Goal: Communication & Community: Share content

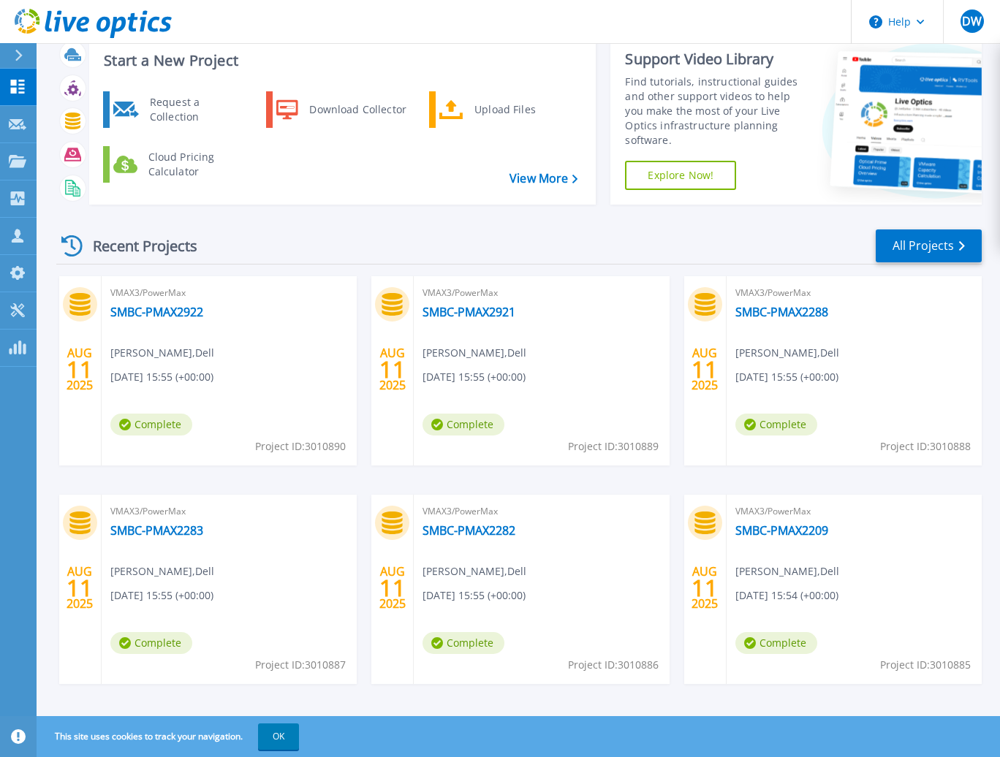
scroll to position [53, 0]
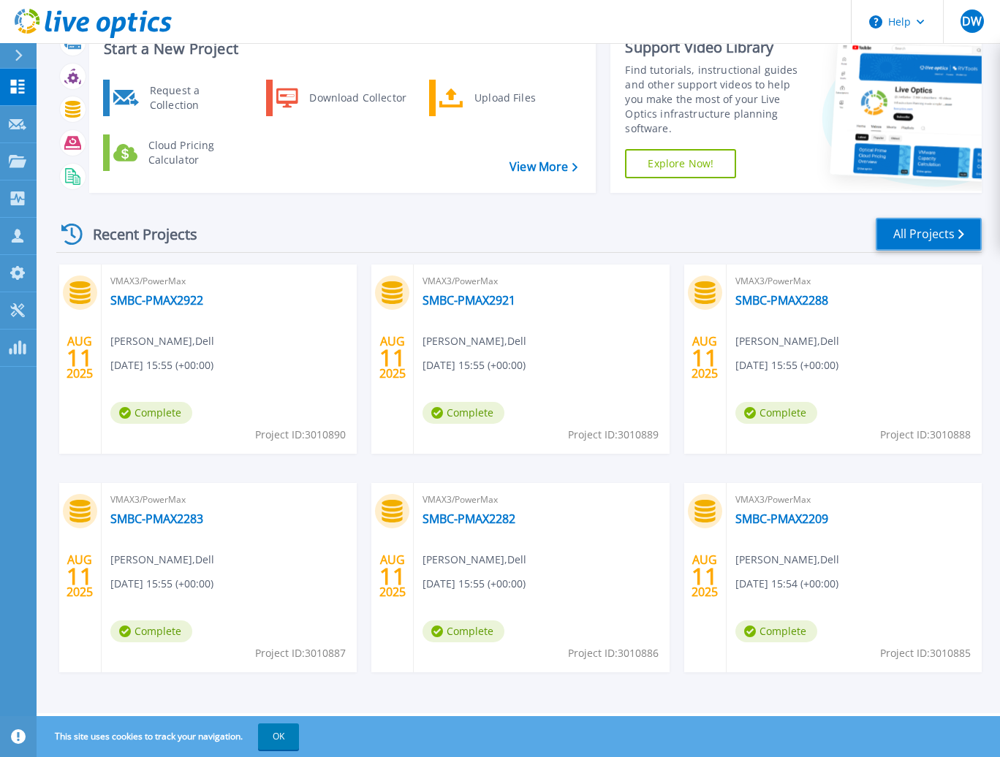
click at [918, 236] on link "All Projects" at bounding box center [929, 234] width 106 height 33
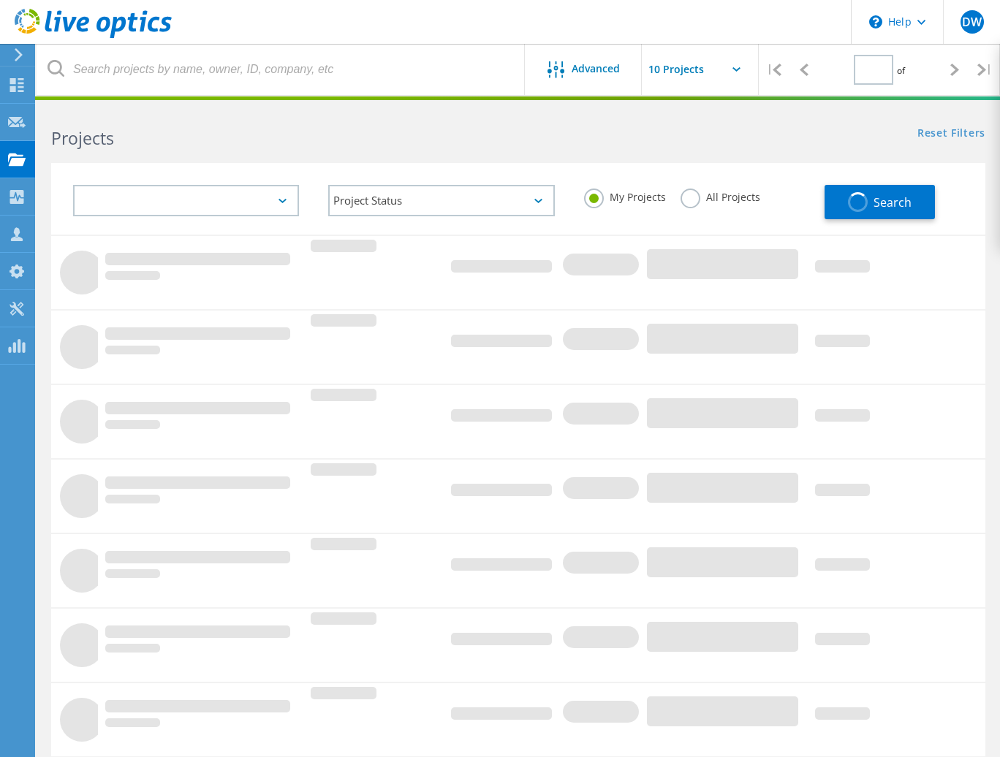
type input "1"
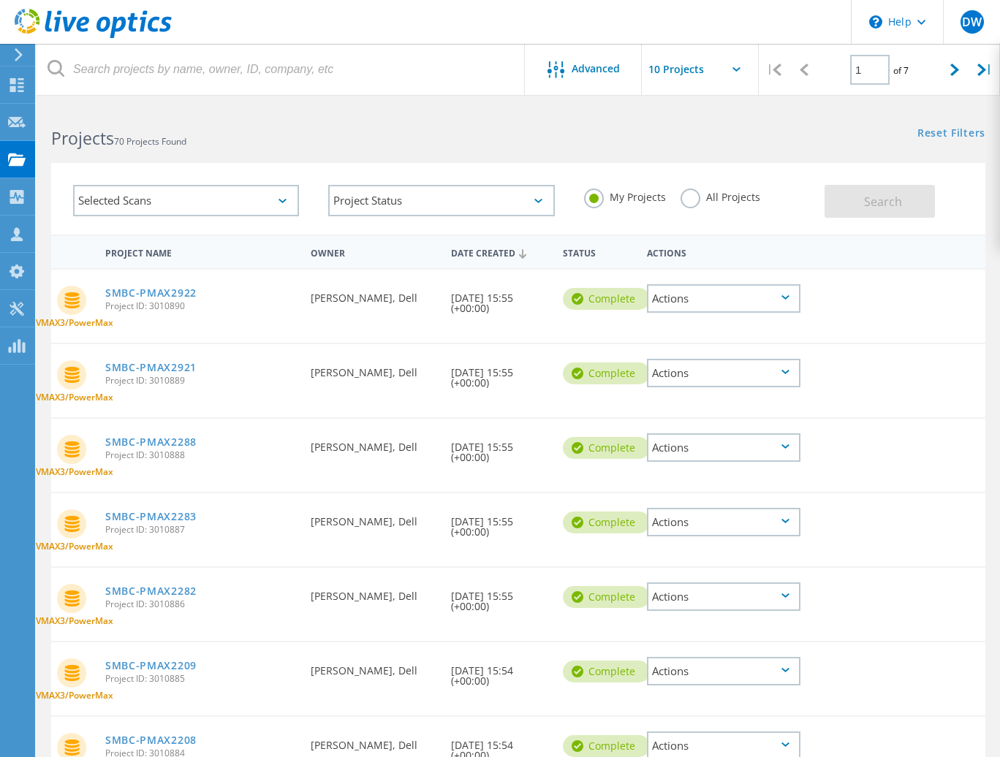
click at [780, 298] on div "Actions" at bounding box center [724, 298] width 154 height 29
click at [694, 306] on div "Share" at bounding box center [724, 310] width 151 height 23
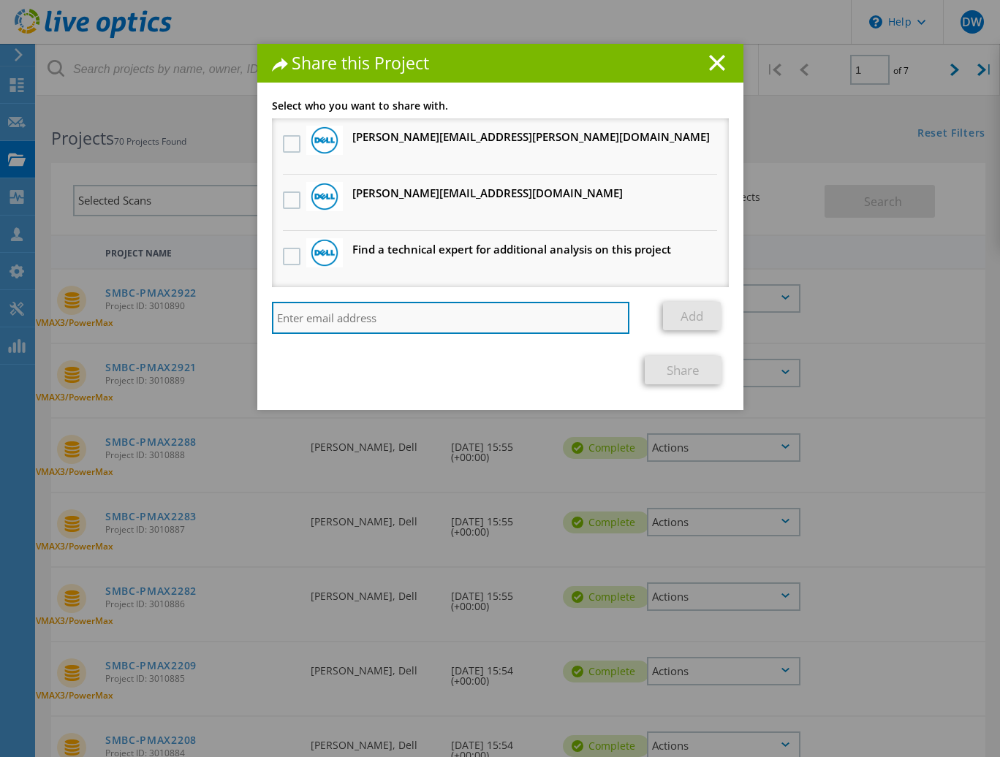
click at [322, 325] on input "search" at bounding box center [451, 318] width 358 height 32
drag, startPoint x: 420, startPoint y: 314, endPoint x: 258, endPoint y: 329, distance: 163.0
click at [258, 329] on div "Link other users to this project Changes can be overwritten by users with acces…" at bounding box center [500, 255] width 486 height 309
type input "[PERSON_NAME][EMAIL_ADDRESS][PERSON_NAME][DOMAIN_NAME]"
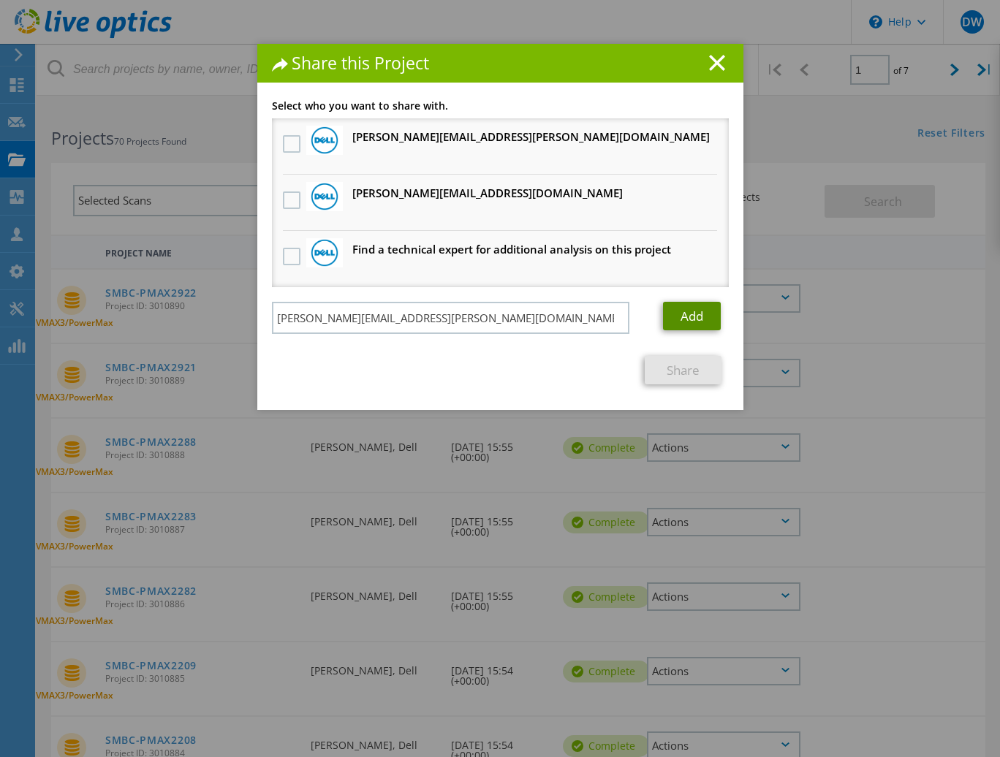
click at [697, 315] on link "Add" at bounding box center [692, 316] width 58 height 29
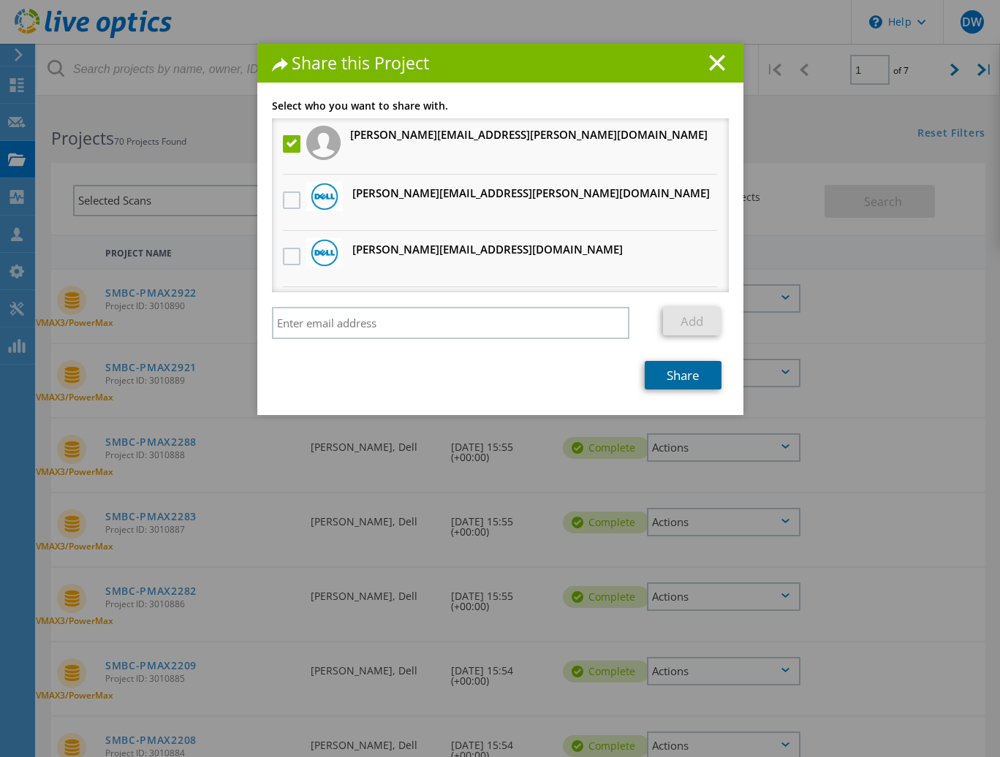
click at [676, 381] on link "Share" at bounding box center [683, 375] width 77 height 29
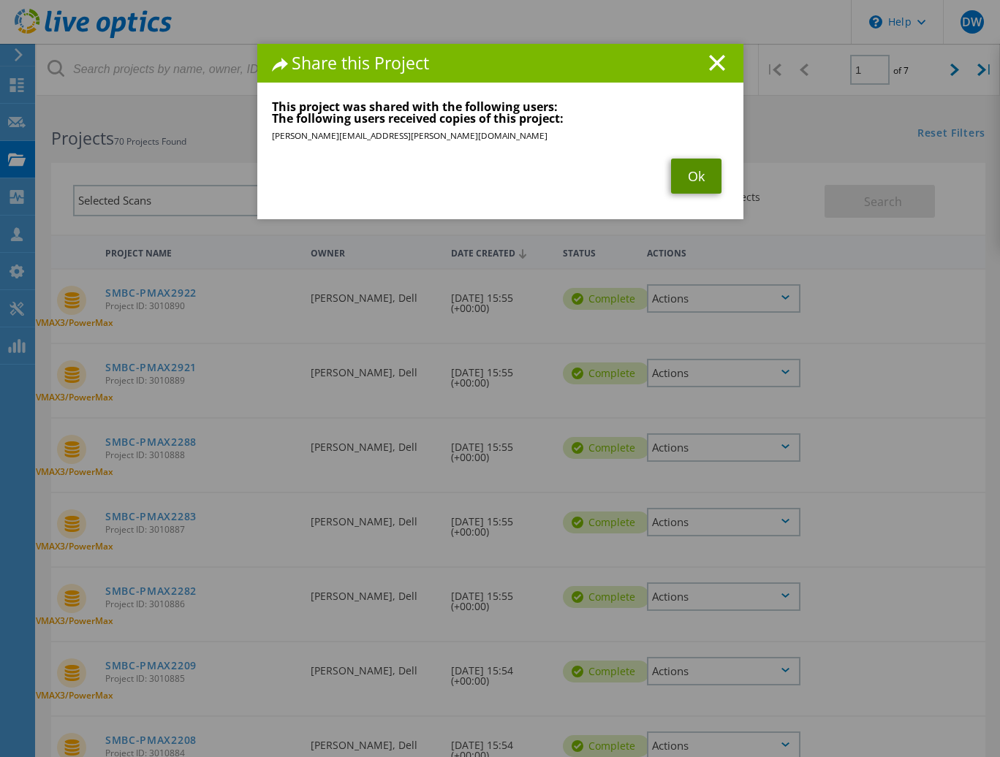
click at [688, 173] on link "Ok" at bounding box center [696, 176] width 50 height 35
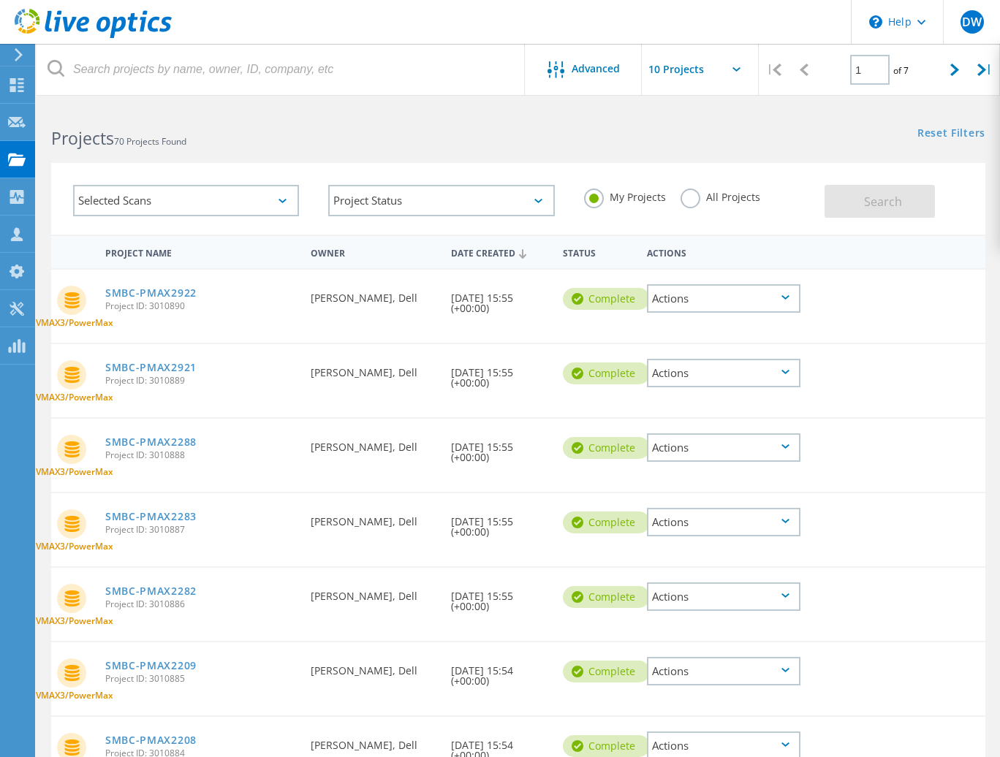
click at [793, 373] on div "Actions" at bounding box center [724, 373] width 154 height 29
click at [722, 387] on div "Share" at bounding box center [724, 385] width 151 height 23
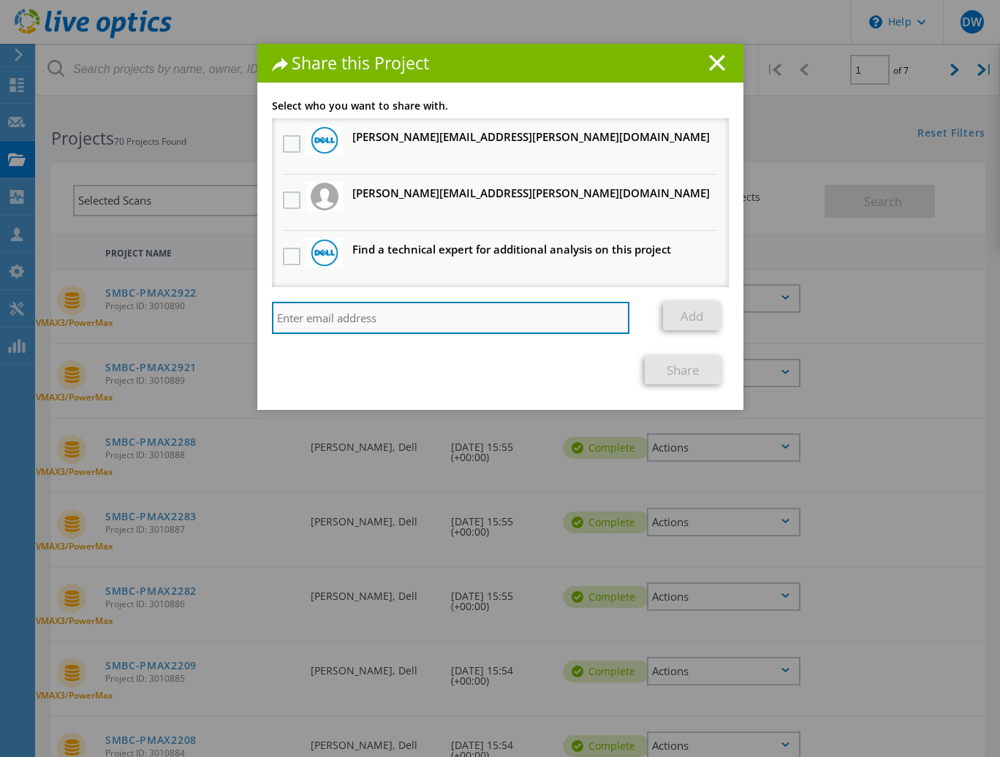
click at [365, 315] on input "search" at bounding box center [451, 318] width 358 height 32
paste input "[PERSON_NAME][EMAIL_ADDRESS][PERSON_NAME][DOMAIN_NAME]"
type input "[PERSON_NAME][EMAIL_ADDRESS][PERSON_NAME][DOMAIN_NAME]"
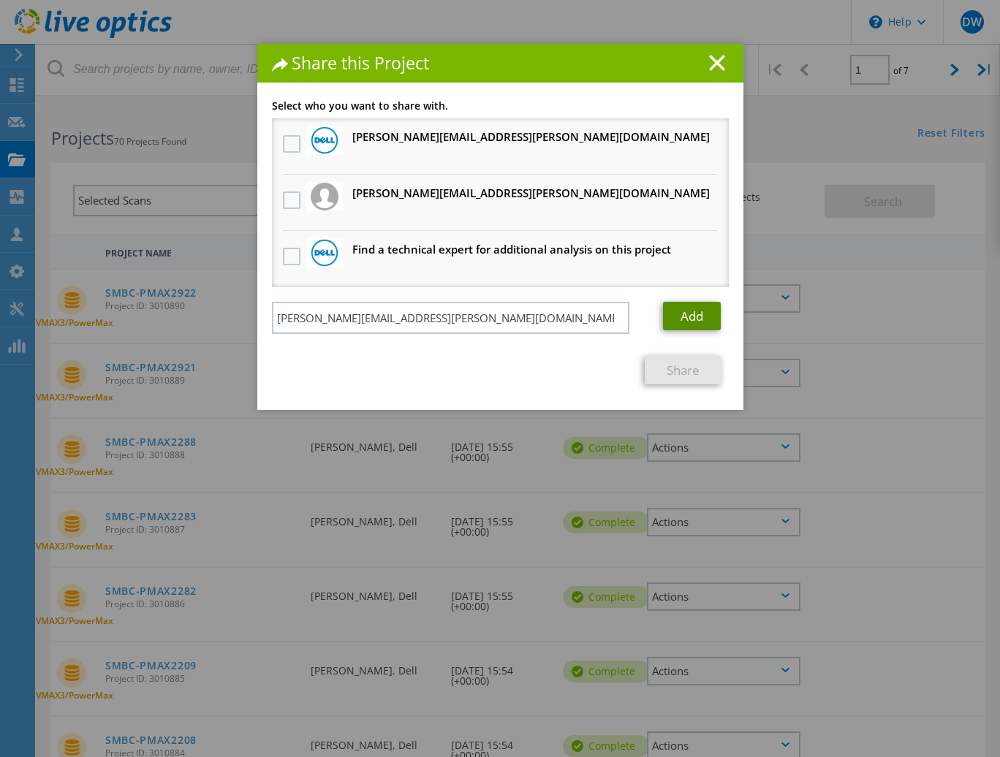
click at [698, 314] on link "Add" at bounding box center [692, 316] width 58 height 29
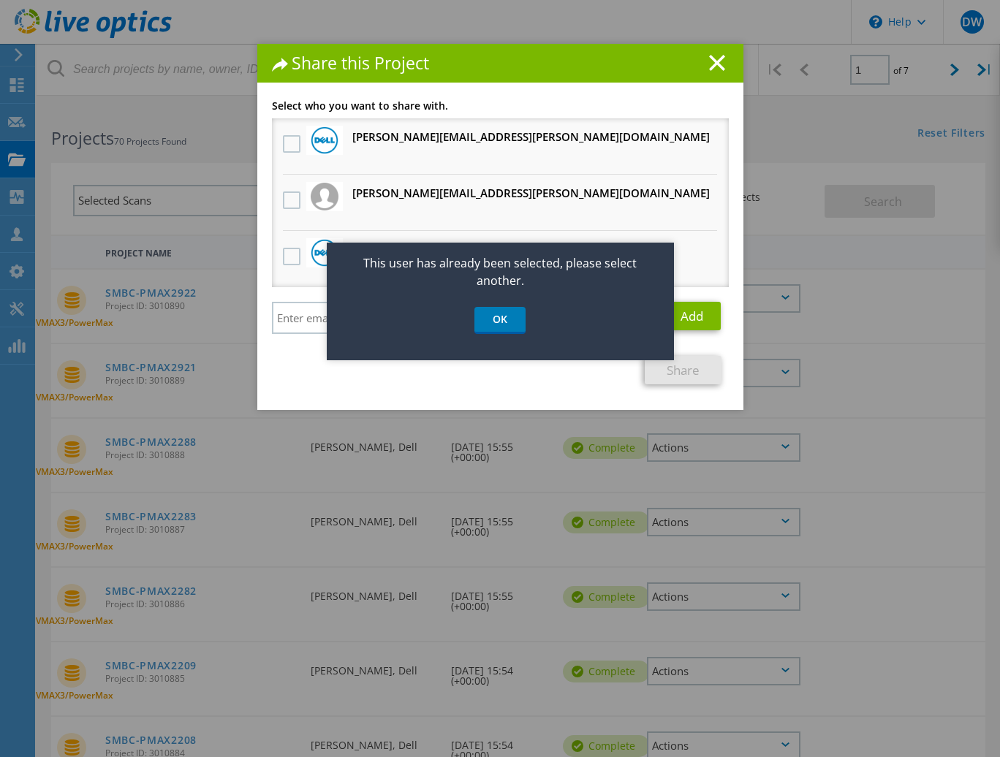
click at [499, 356] on div "This user has already been selected, please select another. OK" at bounding box center [500, 302] width 347 height 118
click at [288, 202] on label at bounding box center [293, 201] width 21 height 18
click at [0, 0] on input "checkbox" at bounding box center [0, 0] width 0 height 0
click at [500, 317] on link "OK" at bounding box center [500, 320] width 51 height 27
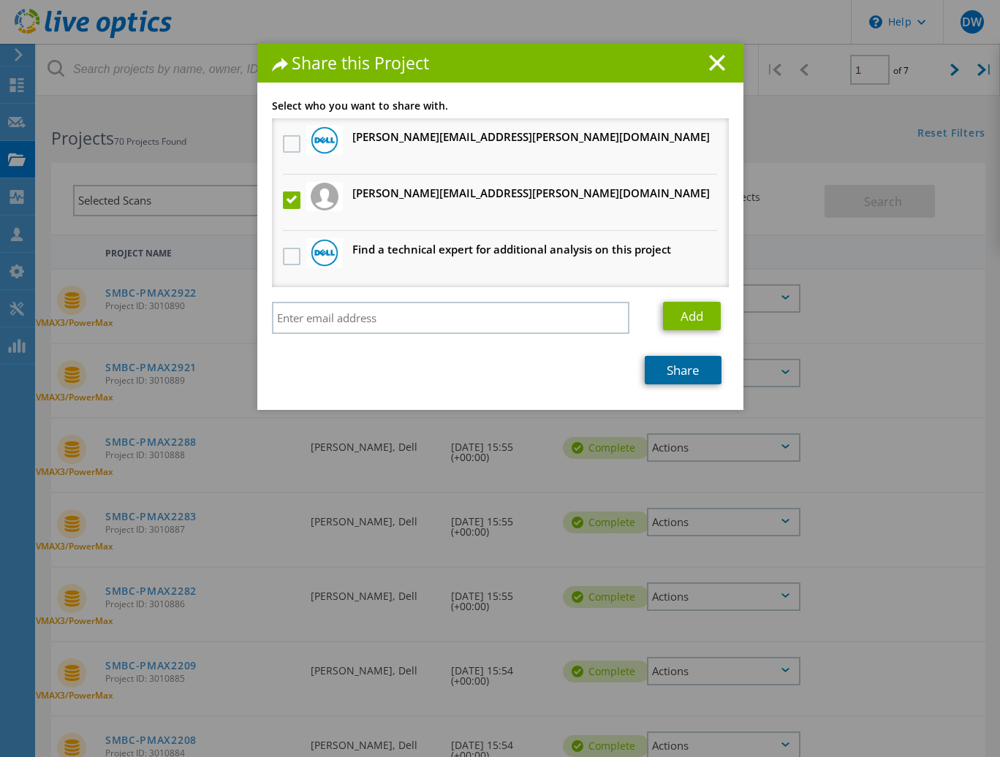
click at [692, 371] on link "Share" at bounding box center [683, 370] width 77 height 29
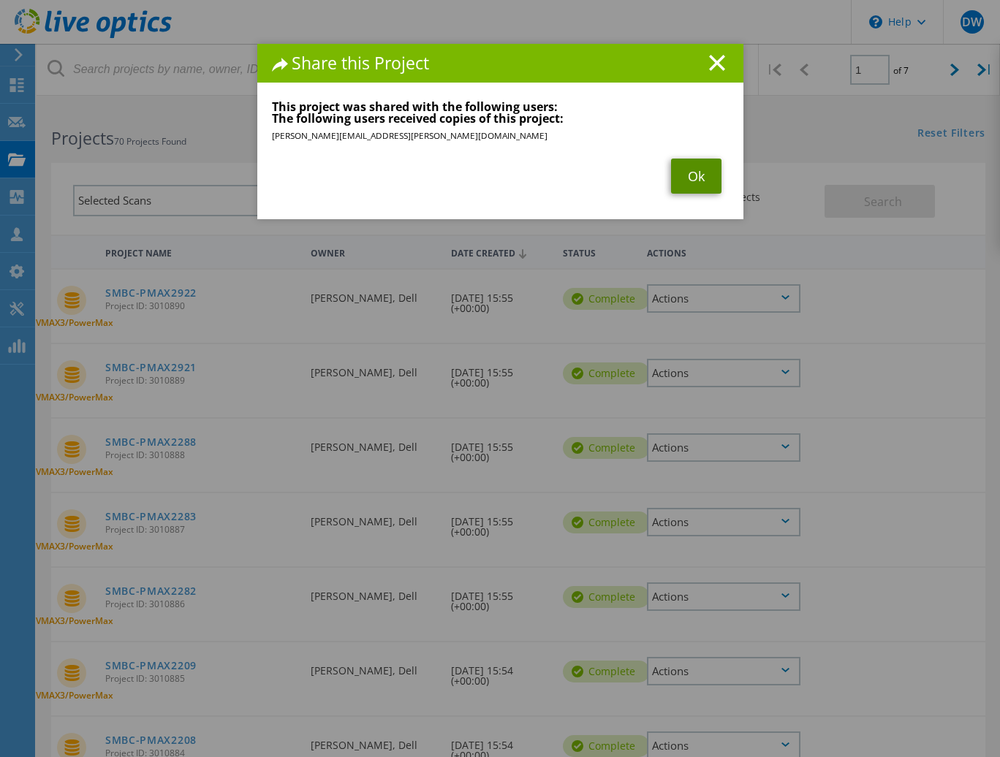
click at [684, 179] on link "Ok" at bounding box center [696, 176] width 50 height 35
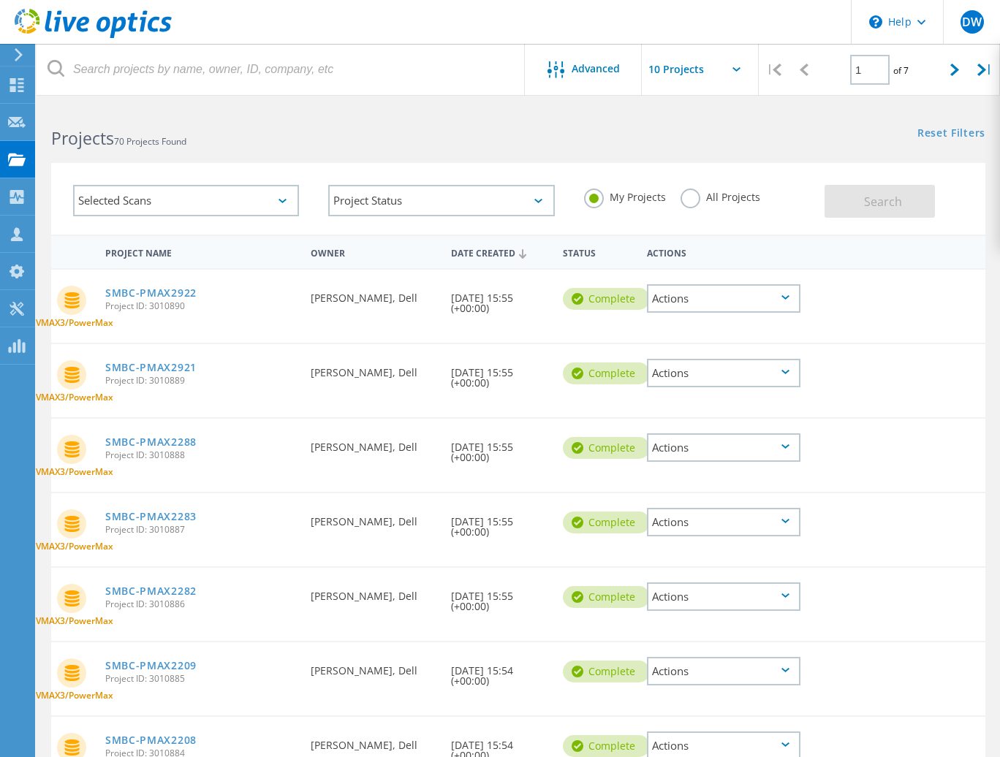
click at [787, 447] on icon at bounding box center [786, 447] width 8 height 4
click at [719, 453] on div "Share" at bounding box center [724, 459] width 151 height 23
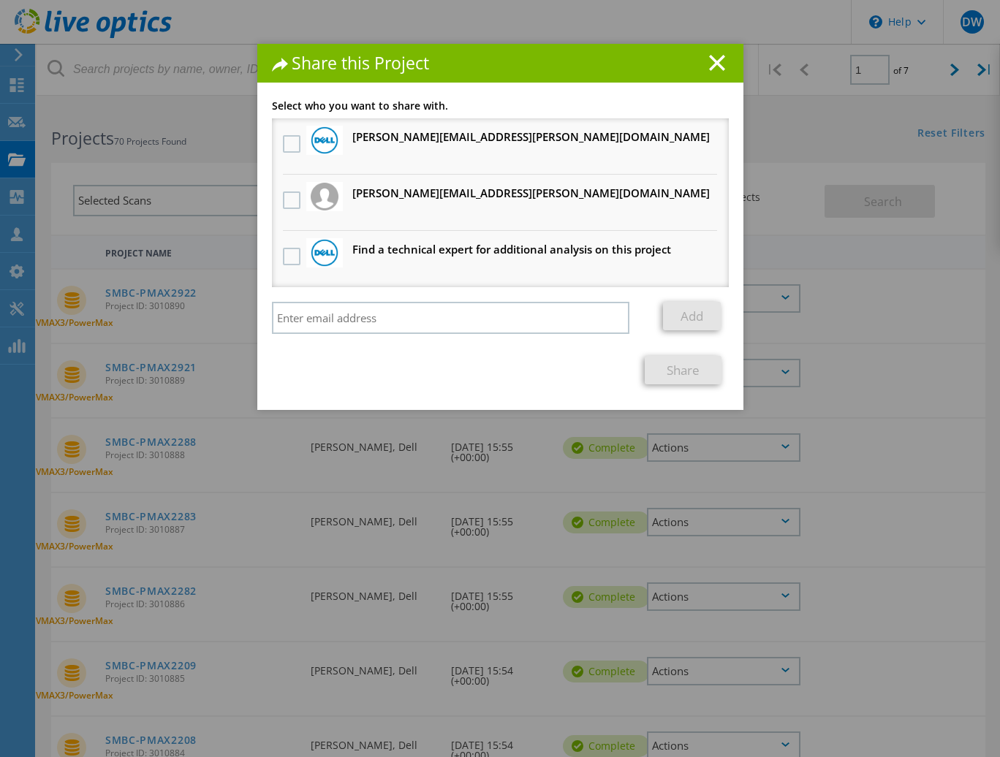
click at [382, 192] on h3 "[PERSON_NAME][EMAIL_ADDRESS][PERSON_NAME][DOMAIN_NAME] Will receive an anonymou…" at bounding box center [531, 193] width 358 height 18
click at [286, 199] on label at bounding box center [293, 201] width 21 height 18
click at [0, 0] on input "checkbox" at bounding box center [0, 0] width 0 height 0
click at [675, 371] on link "Share" at bounding box center [683, 370] width 77 height 29
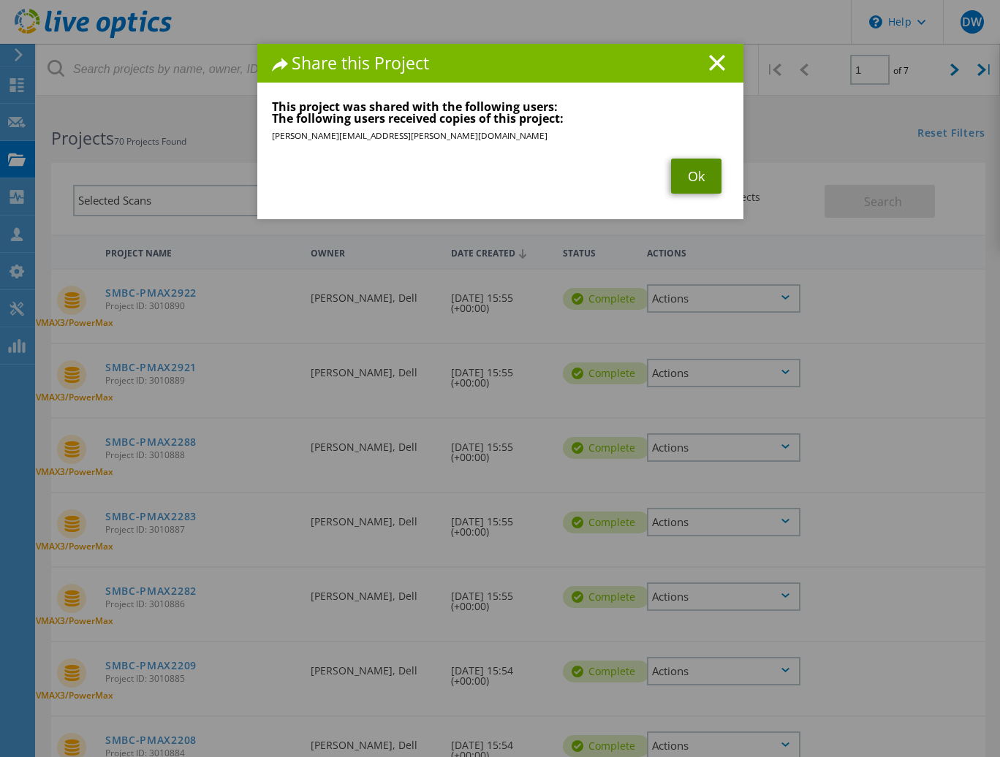
click at [696, 170] on link "Ok" at bounding box center [696, 176] width 50 height 35
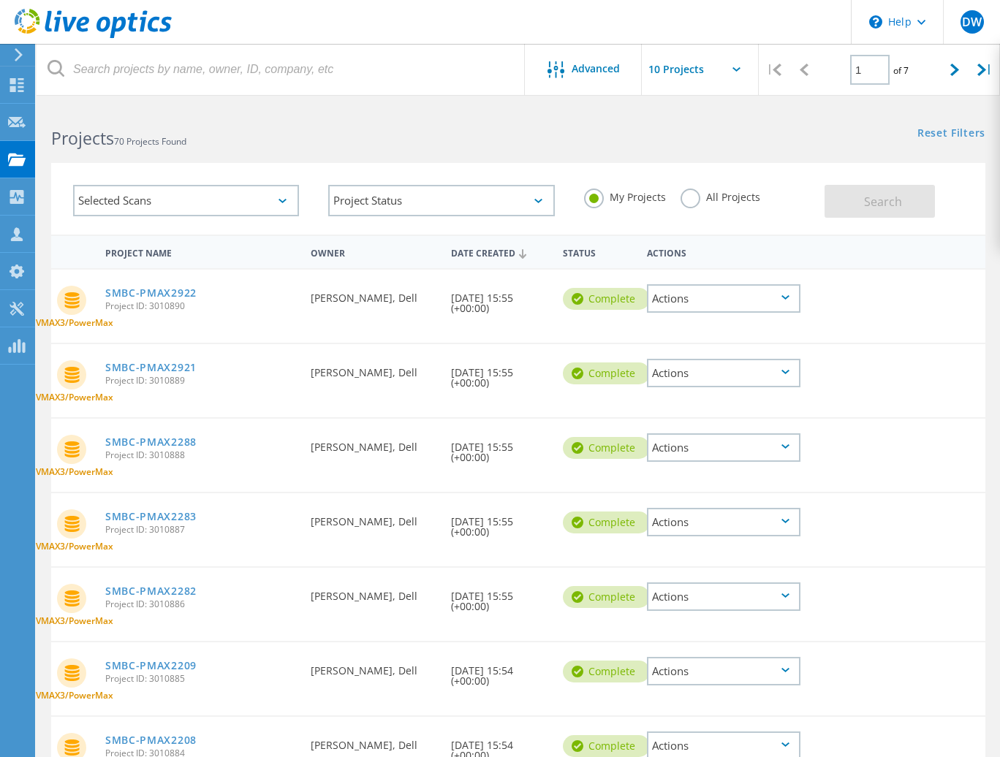
click at [792, 518] on div "Actions" at bounding box center [724, 522] width 154 height 29
click at [747, 526] on div "Share" at bounding box center [724, 534] width 151 height 23
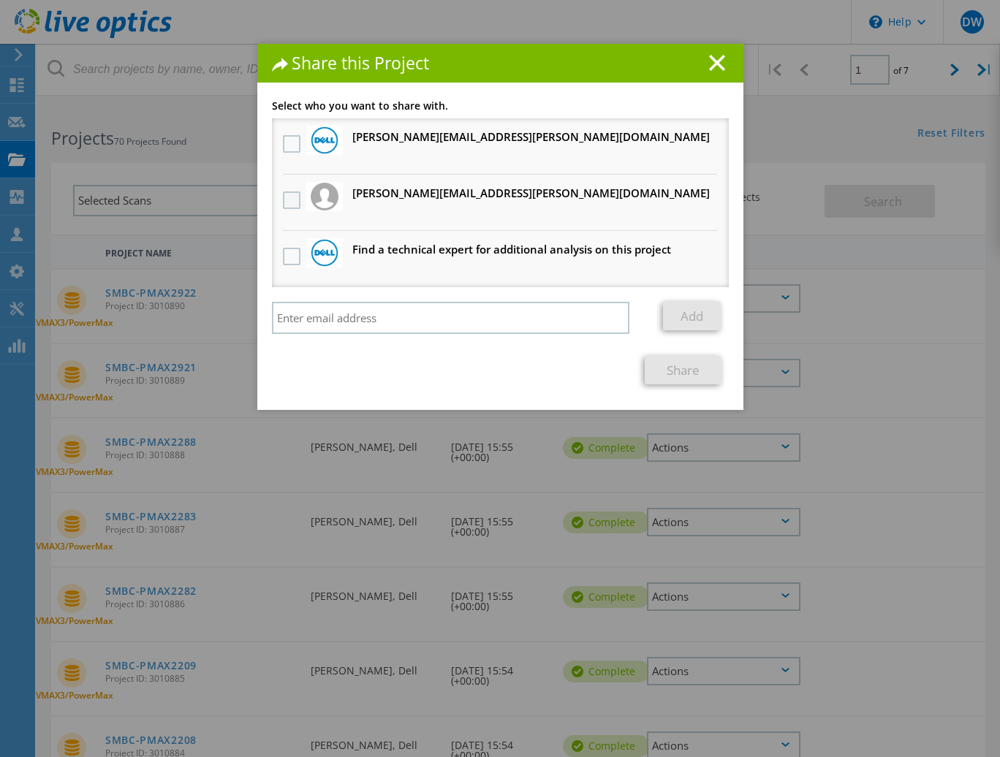
click at [283, 203] on label at bounding box center [293, 201] width 21 height 18
click at [0, 0] on input "checkbox" at bounding box center [0, 0] width 0 height 0
click at [685, 368] on link "Share" at bounding box center [683, 370] width 77 height 29
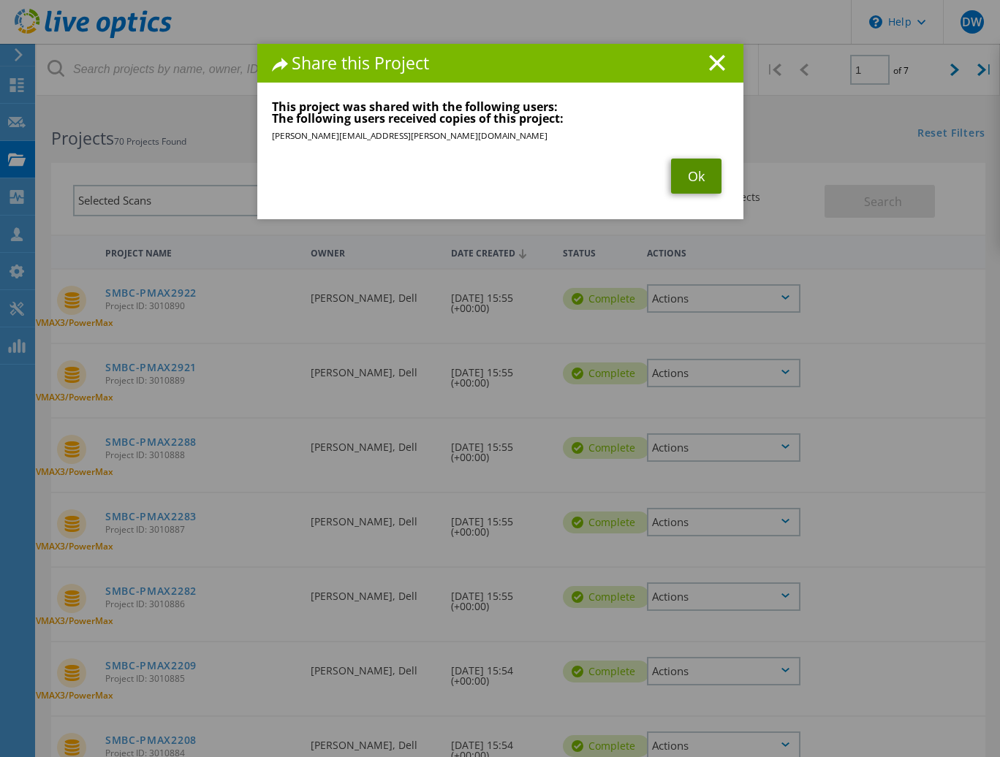
click at [683, 181] on link "Ok" at bounding box center [696, 176] width 50 height 35
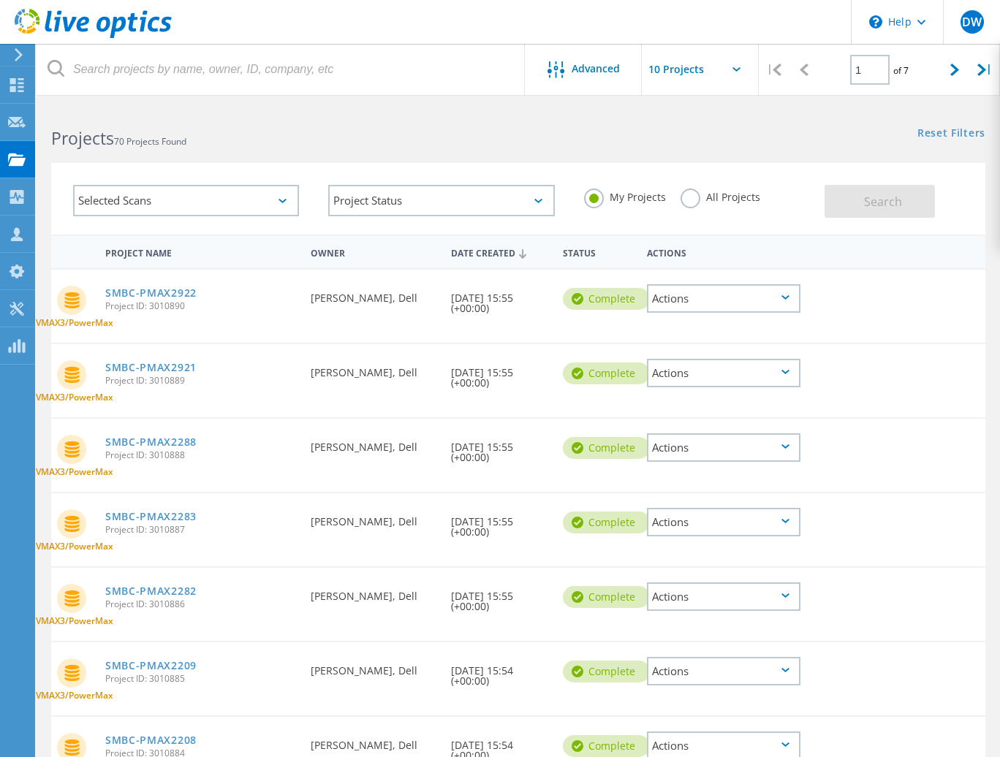
click at [787, 597] on icon at bounding box center [786, 596] width 8 height 4
click at [725, 605] on div "Share" at bounding box center [724, 608] width 151 height 23
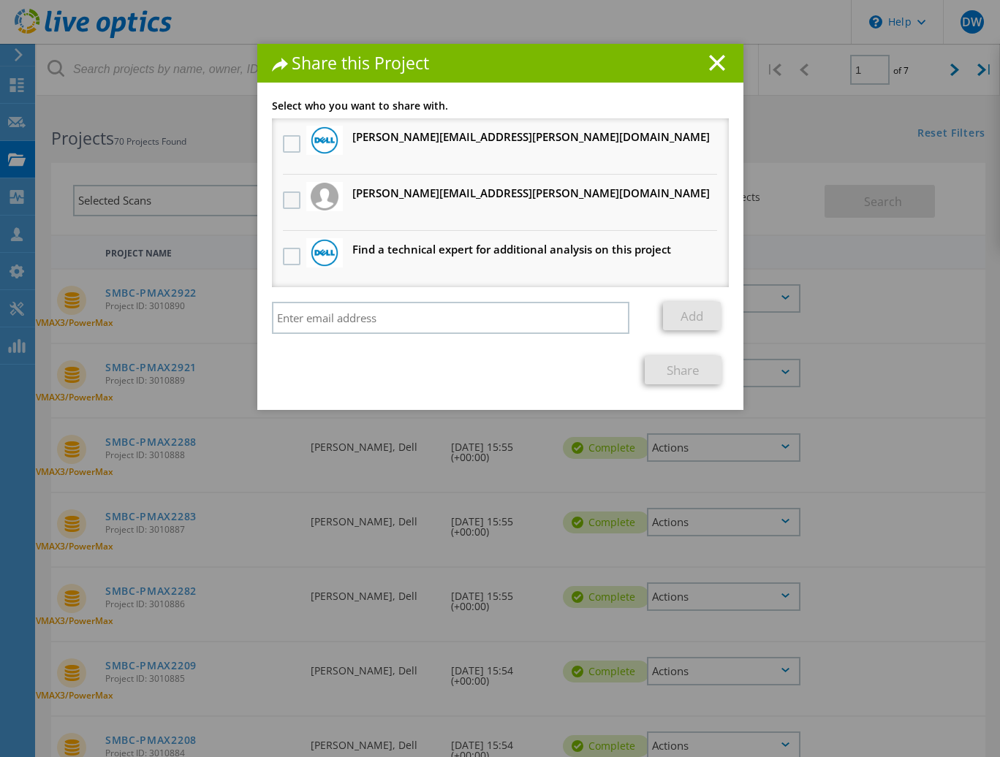
click at [295, 194] on label at bounding box center [293, 201] width 21 height 18
click at [0, 0] on input "checkbox" at bounding box center [0, 0] width 0 height 0
click at [681, 366] on link "Share" at bounding box center [683, 370] width 77 height 29
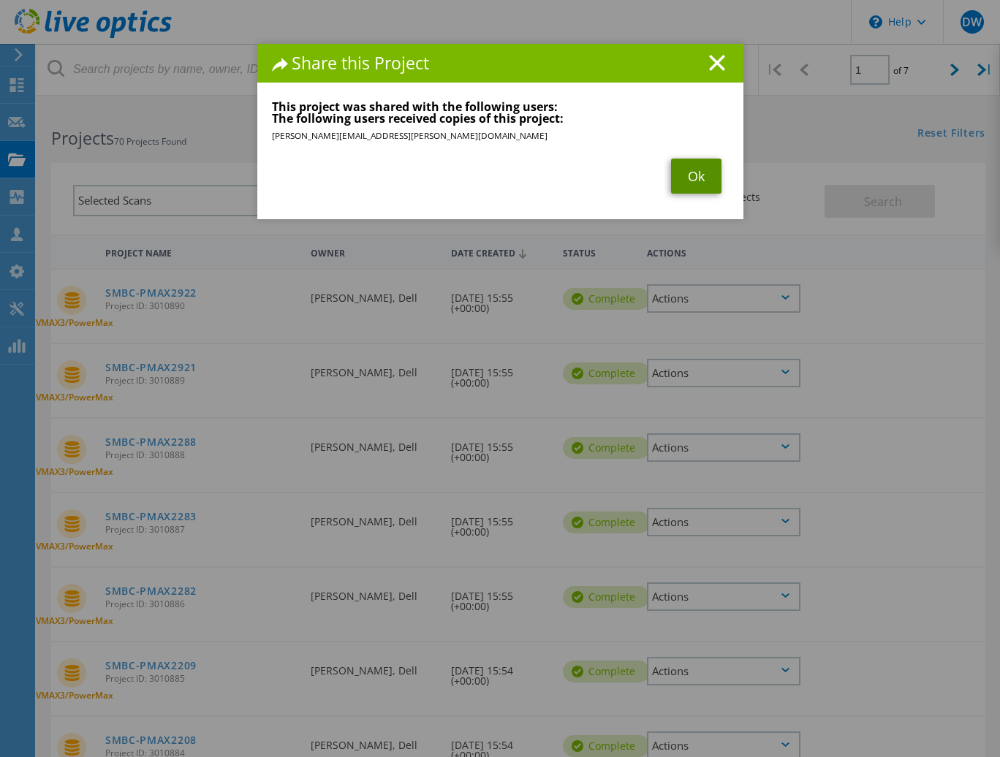
click at [702, 181] on link "Ok" at bounding box center [696, 176] width 50 height 35
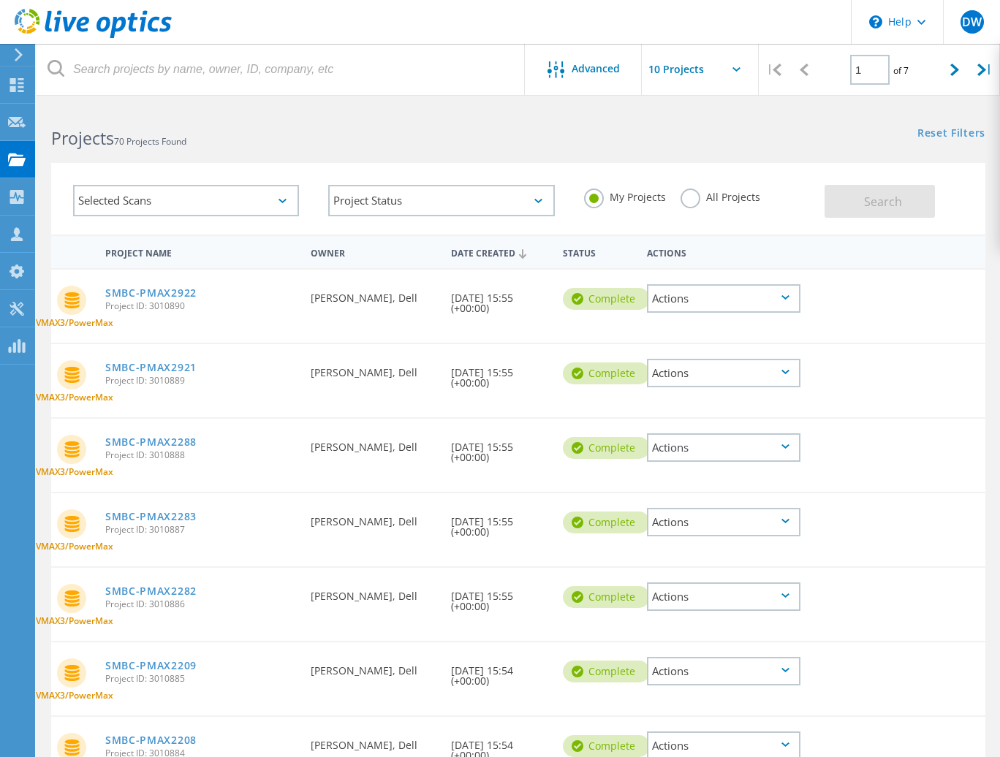
click at [783, 668] on icon at bounding box center [786, 670] width 8 height 4
click at [732, 680] on div "Share" at bounding box center [724, 683] width 151 height 23
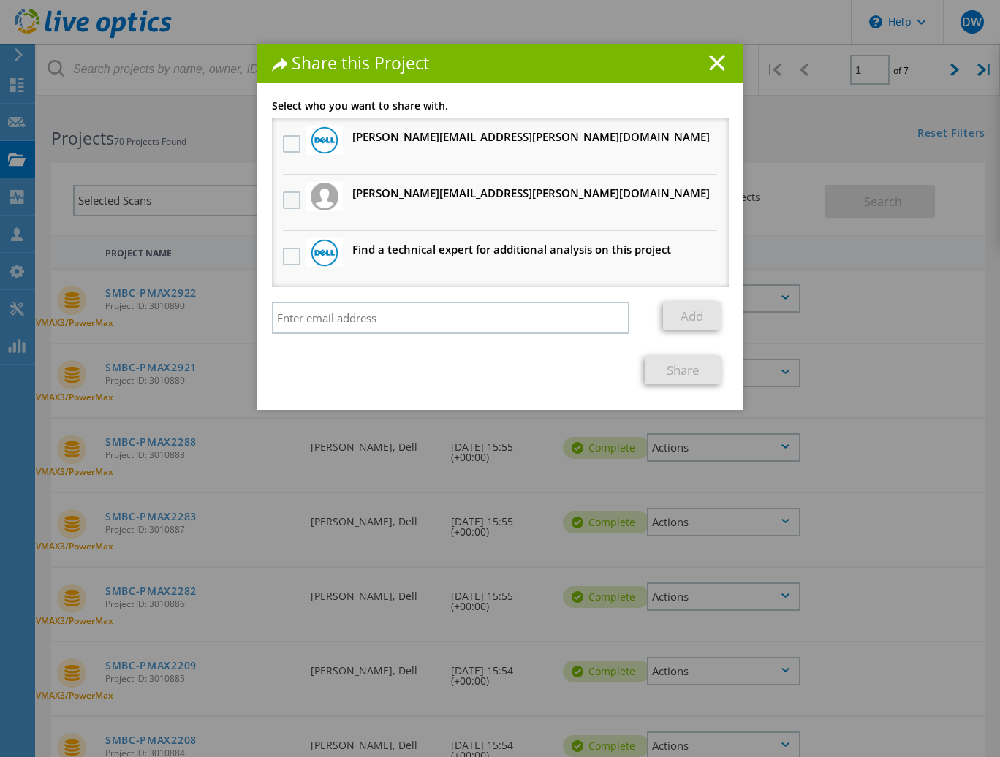
click at [284, 201] on label at bounding box center [293, 201] width 21 height 18
click at [0, 0] on input "checkbox" at bounding box center [0, 0] width 0 height 0
click at [678, 376] on link "Share" at bounding box center [683, 370] width 77 height 29
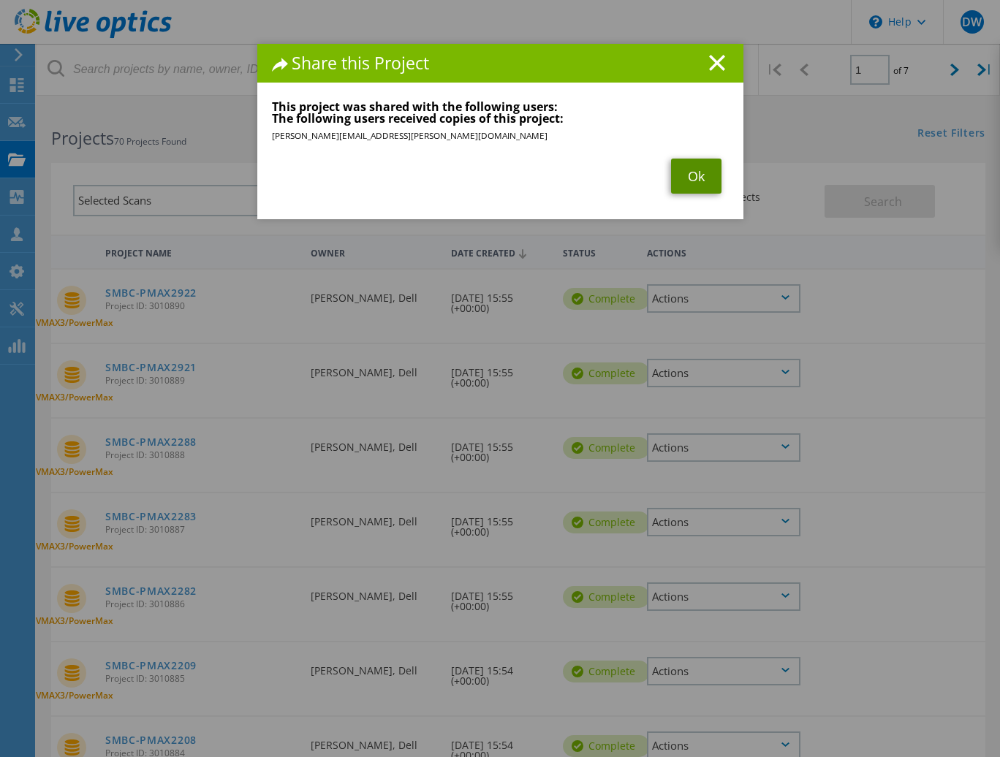
click at [701, 186] on link "Ok" at bounding box center [696, 176] width 50 height 35
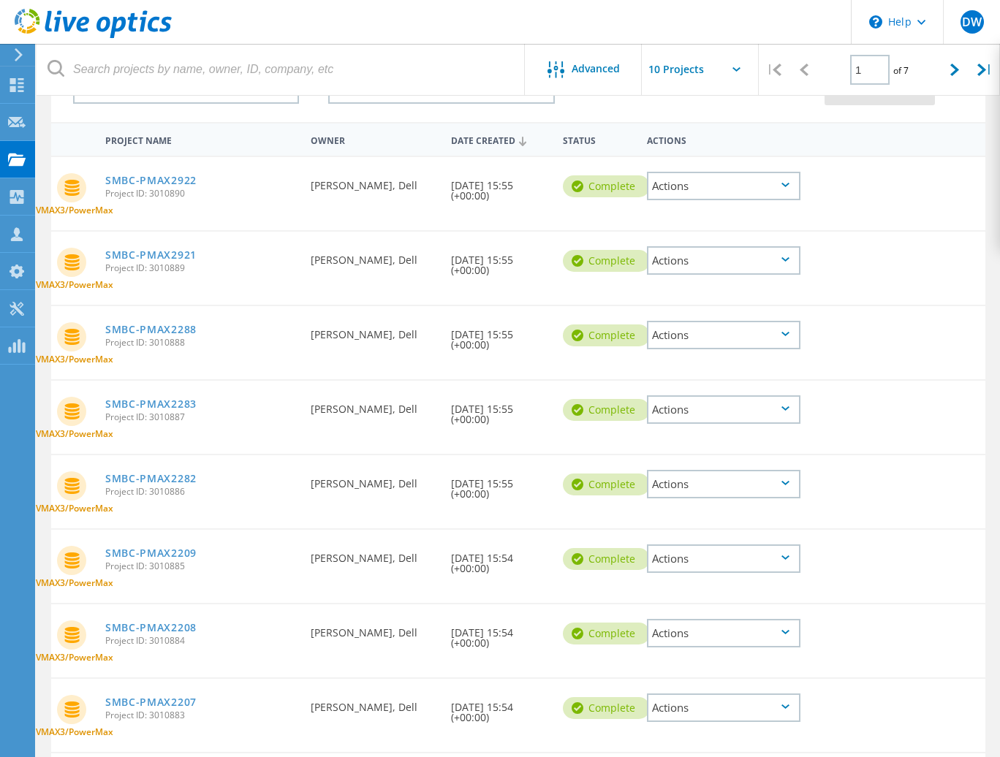
scroll to position [146, 0]
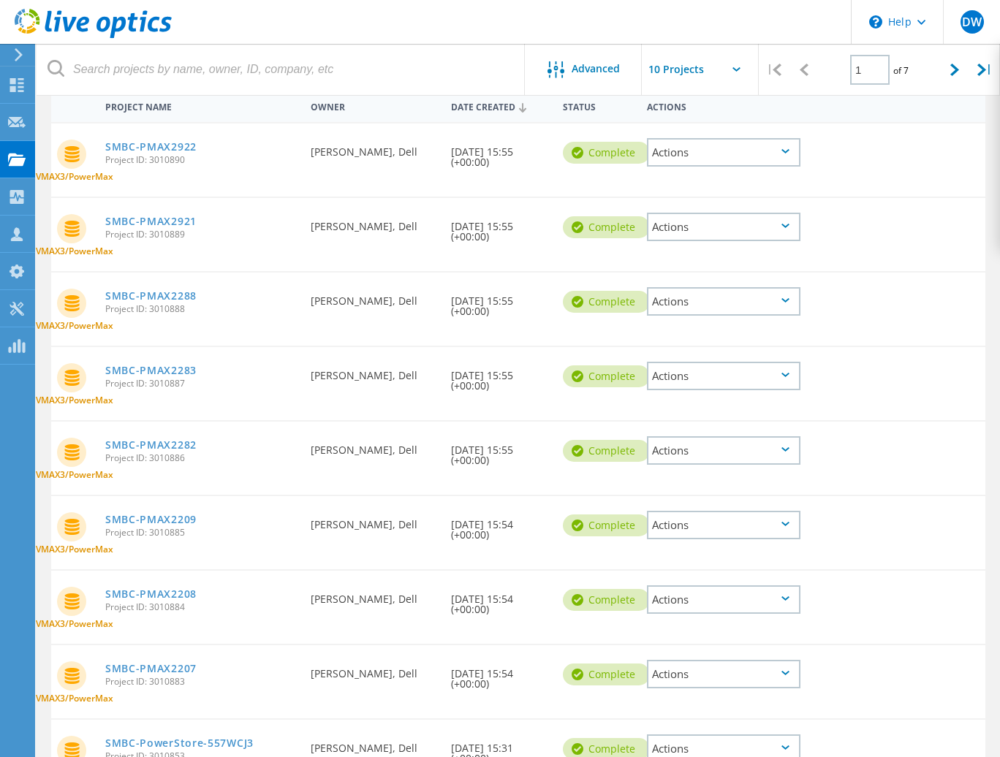
click at [782, 602] on div "Actions" at bounding box center [724, 600] width 154 height 29
click at [728, 603] on div "Share" at bounding box center [724, 611] width 151 height 23
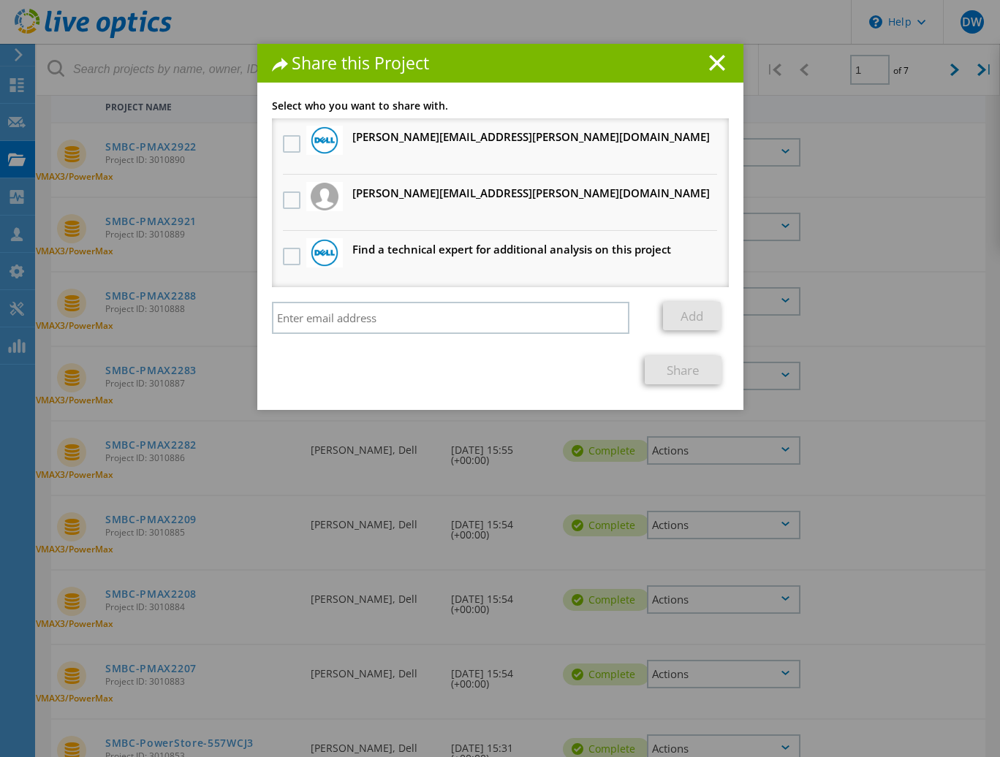
click at [311, 194] on img at bounding box center [325, 197] width 28 height 28
click at [279, 201] on div at bounding box center [291, 201] width 25 height 31
click at [285, 201] on label at bounding box center [293, 201] width 21 height 18
click at [0, 0] on input "checkbox" at bounding box center [0, 0] width 0 height 0
click at [690, 381] on link "Share" at bounding box center [683, 370] width 77 height 29
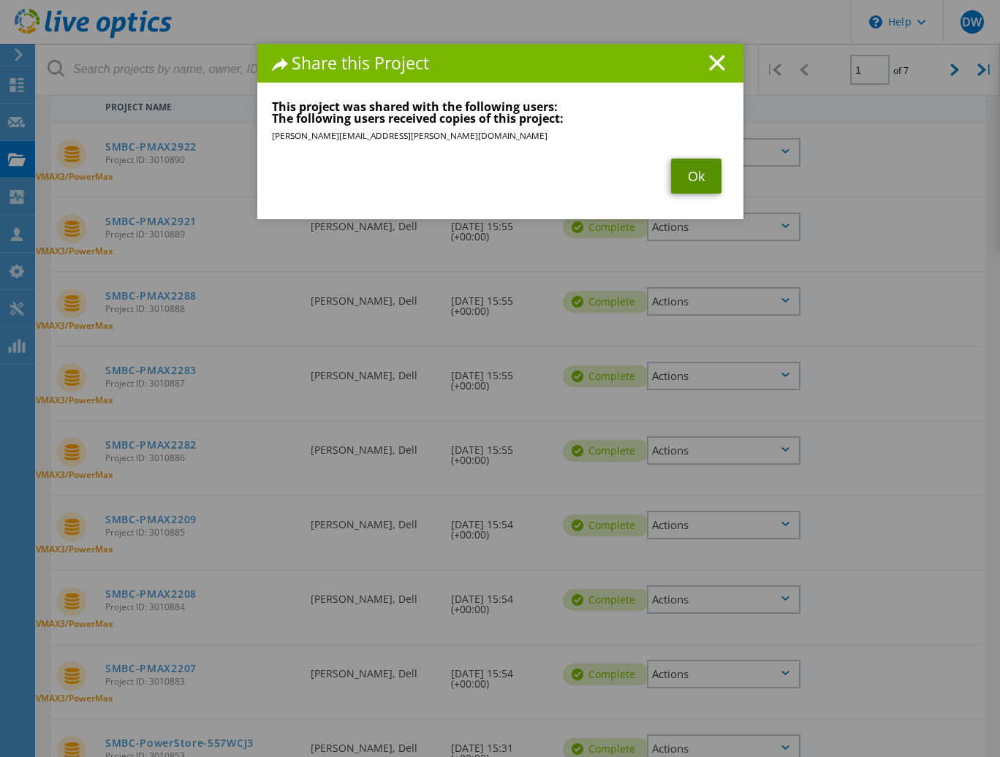
click at [701, 173] on link "Ok" at bounding box center [696, 176] width 50 height 35
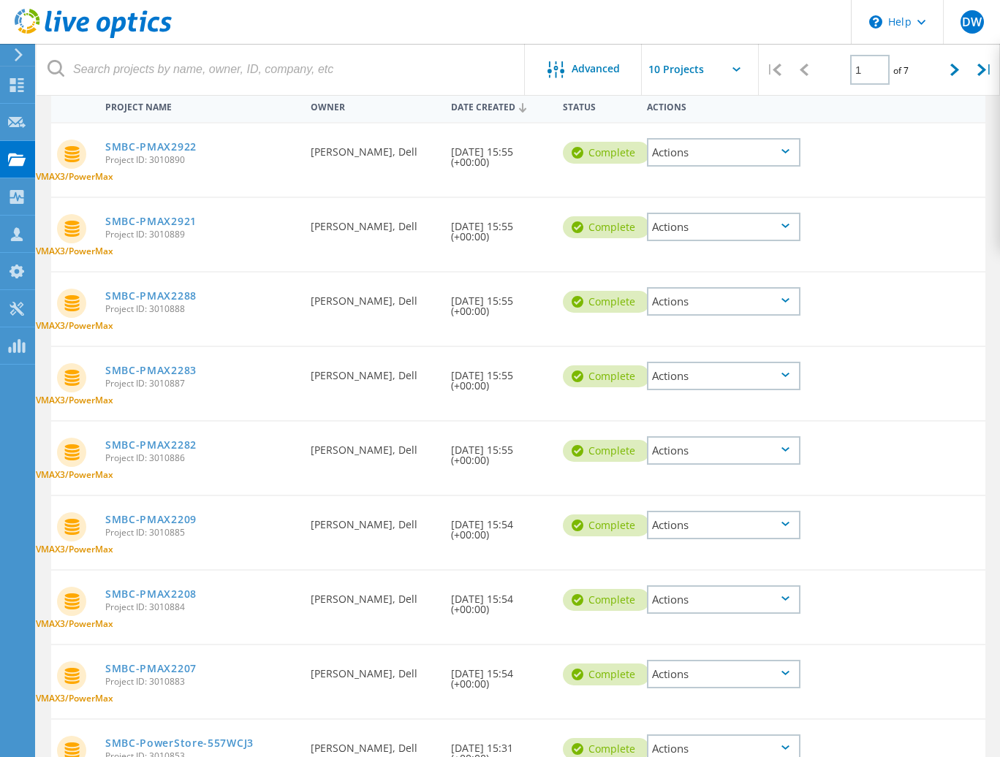
click at [780, 672] on div "Actions" at bounding box center [724, 674] width 154 height 29
click at [742, 677] on div "Share" at bounding box center [724, 686] width 151 height 23
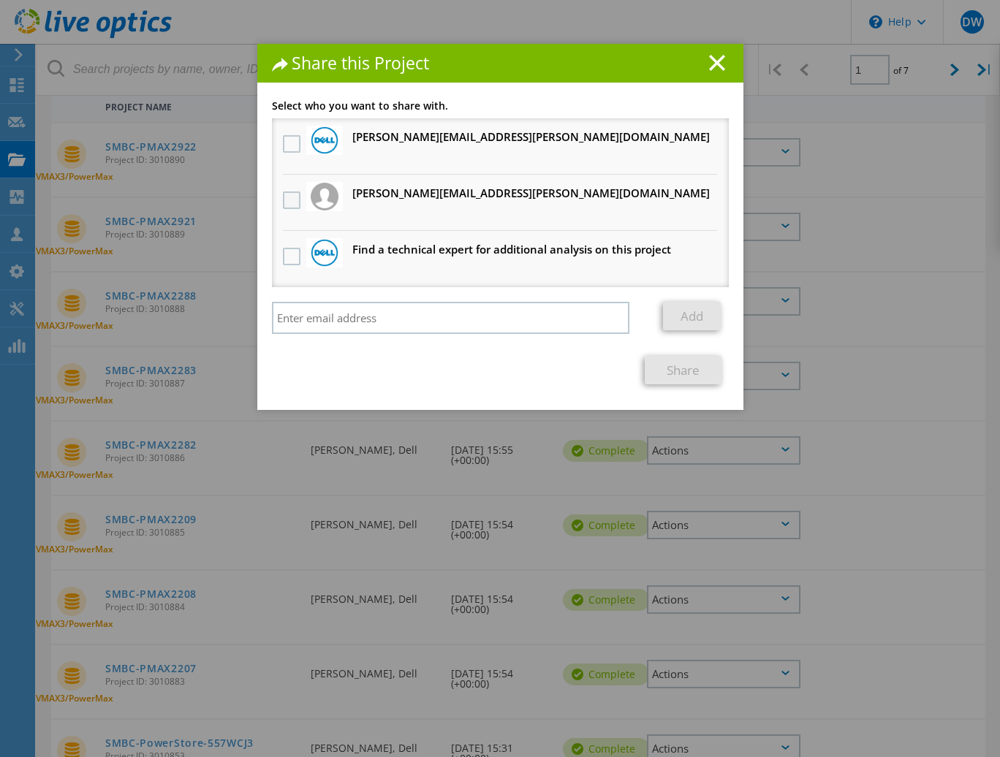
click at [283, 201] on label at bounding box center [293, 201] width 21 height 18
click at [0, 0] on input "checkbox" at bounding box center [0, 0] width 0 height 0
click at [677, 357] on link "Share" at bounding box center [683, 370] width 77 height 29
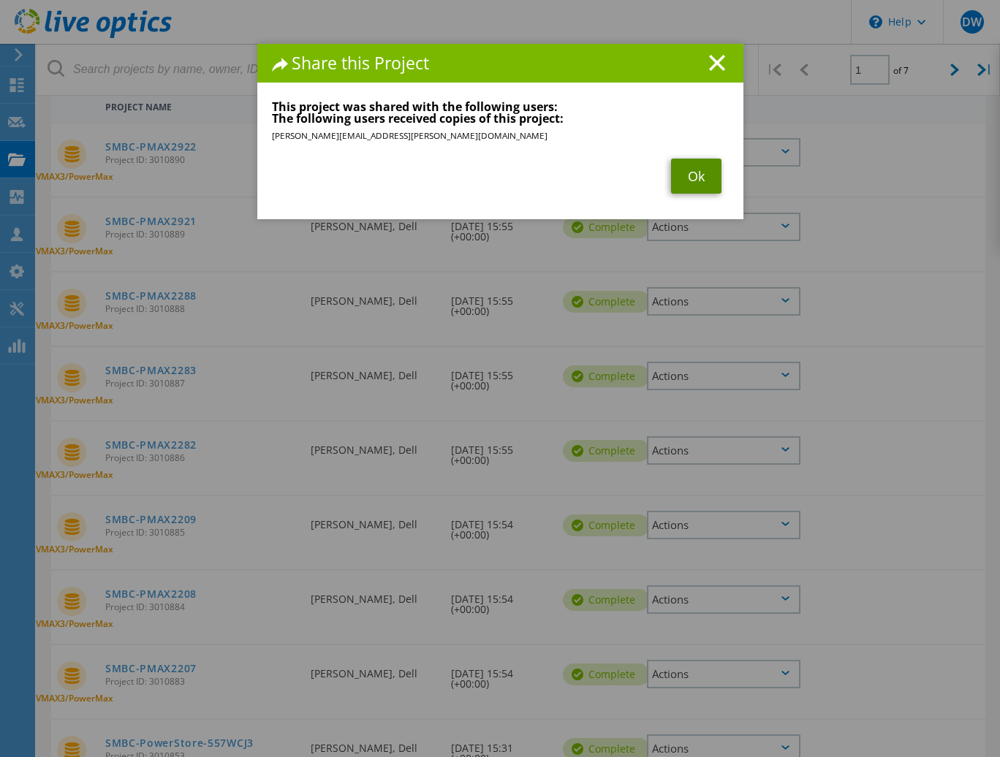
click at [689, 176] on link "Ok" at bounding box center [696, 176] width 50 height 35
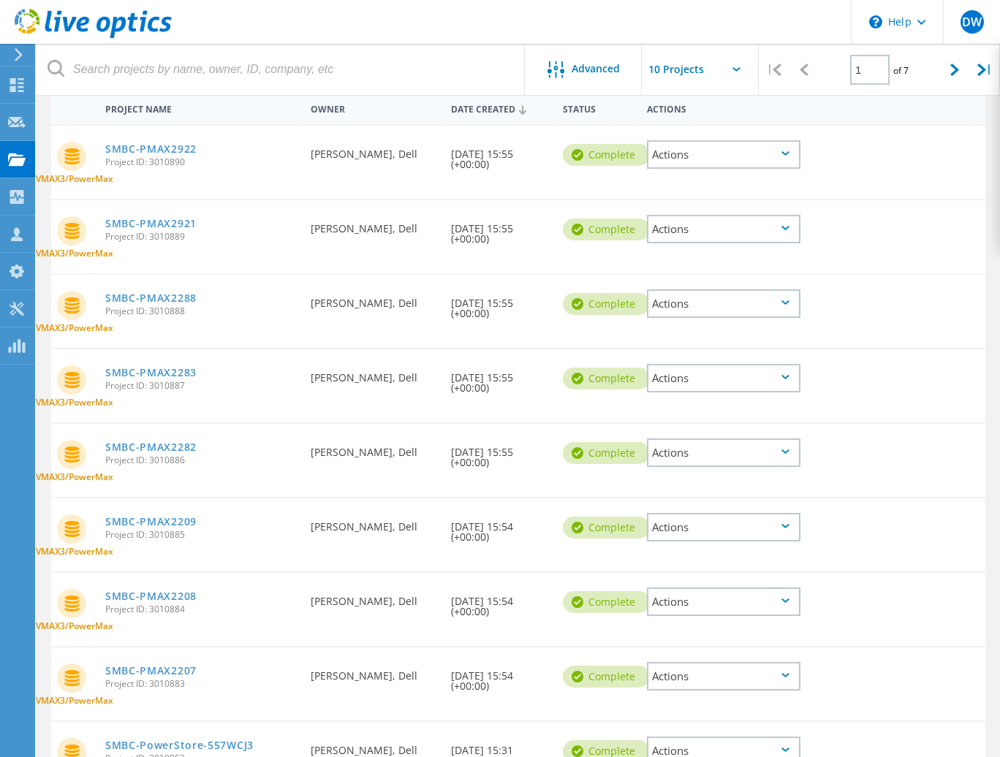
scroll to position [73, 0]
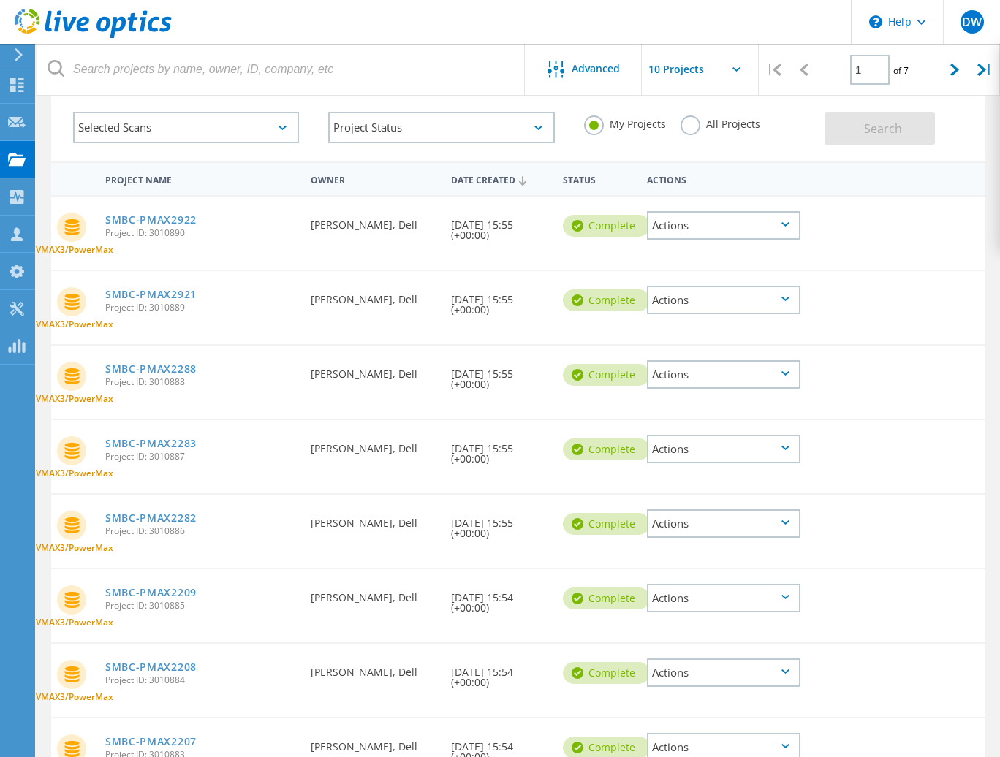
click at [680, 743] on div "Actions" at bounding box center [724, 747] width 154 height 29
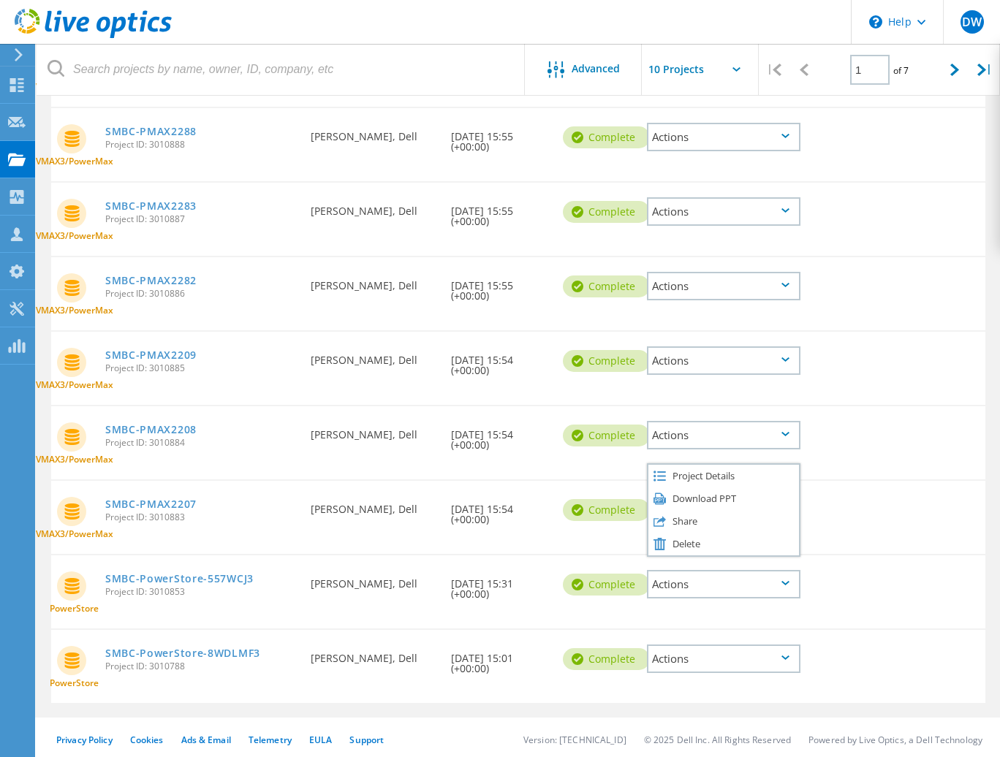
scroll to position [315, 0]
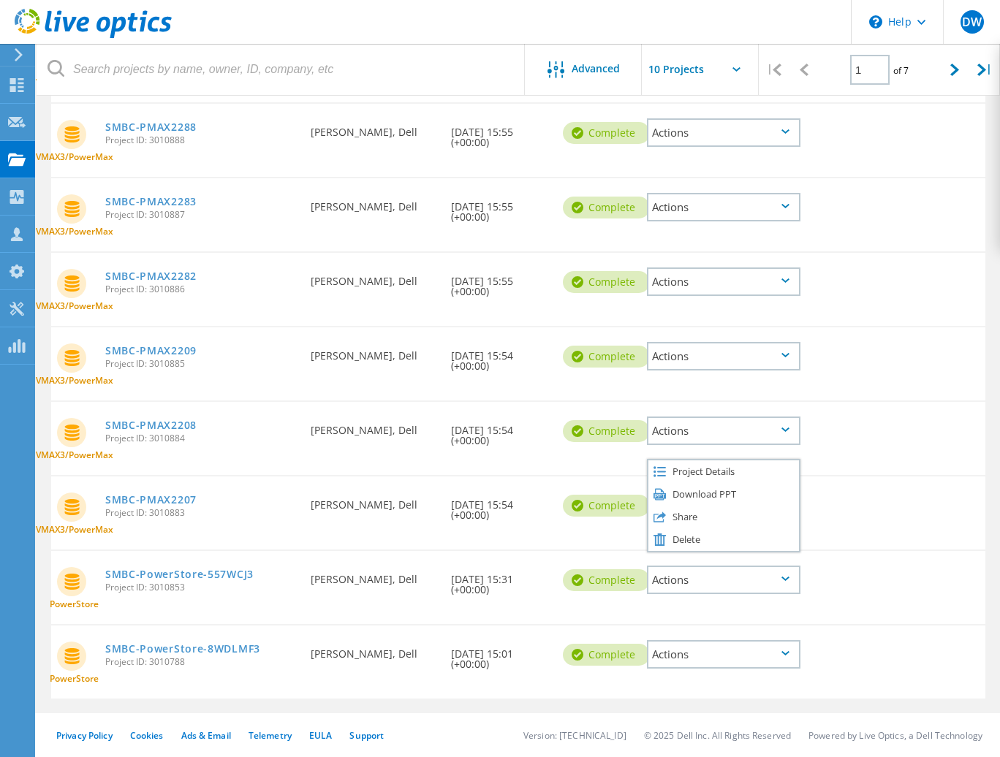
click at [785, 577] on icon at bounding box center [786, 579] width 8 height 4
click at [747, 580] on div "Share" at bounding box center [724, 580] width 151 height 23
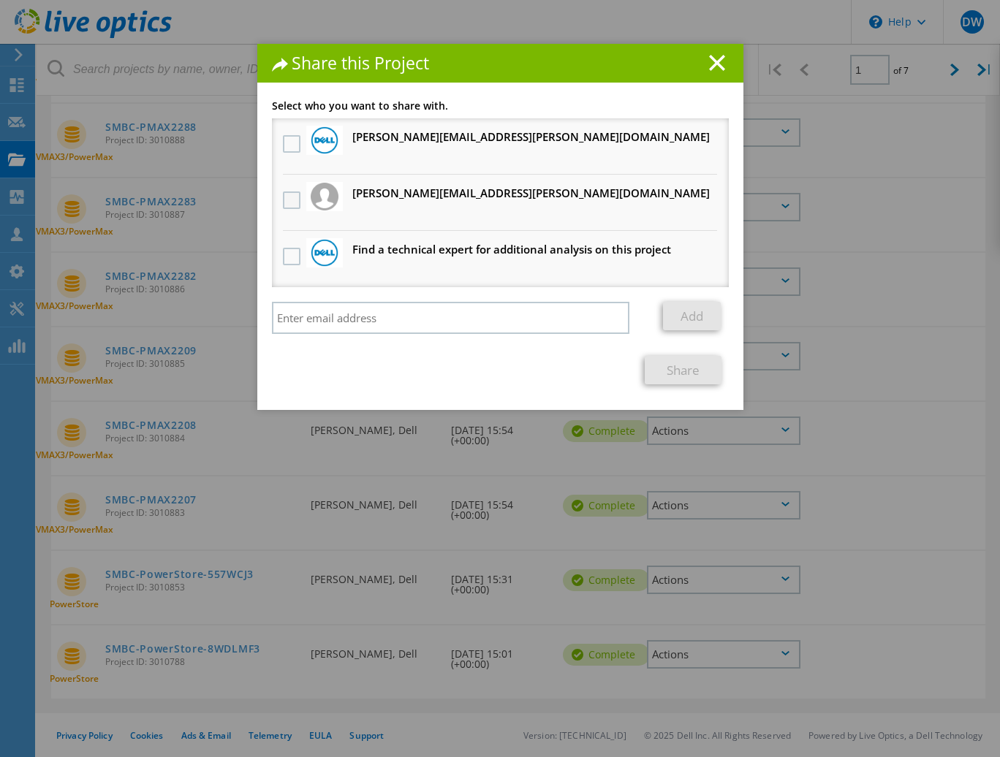
click at [286, 200] on label at bounding box center [293, 201] width 21 height 18
click at [0, 0] on input "checkbox" at bounding box center [0, 0] width 0 height 0
click at [681, 370] on link "Share" at bounding box center [683, 370] width 77 height 29
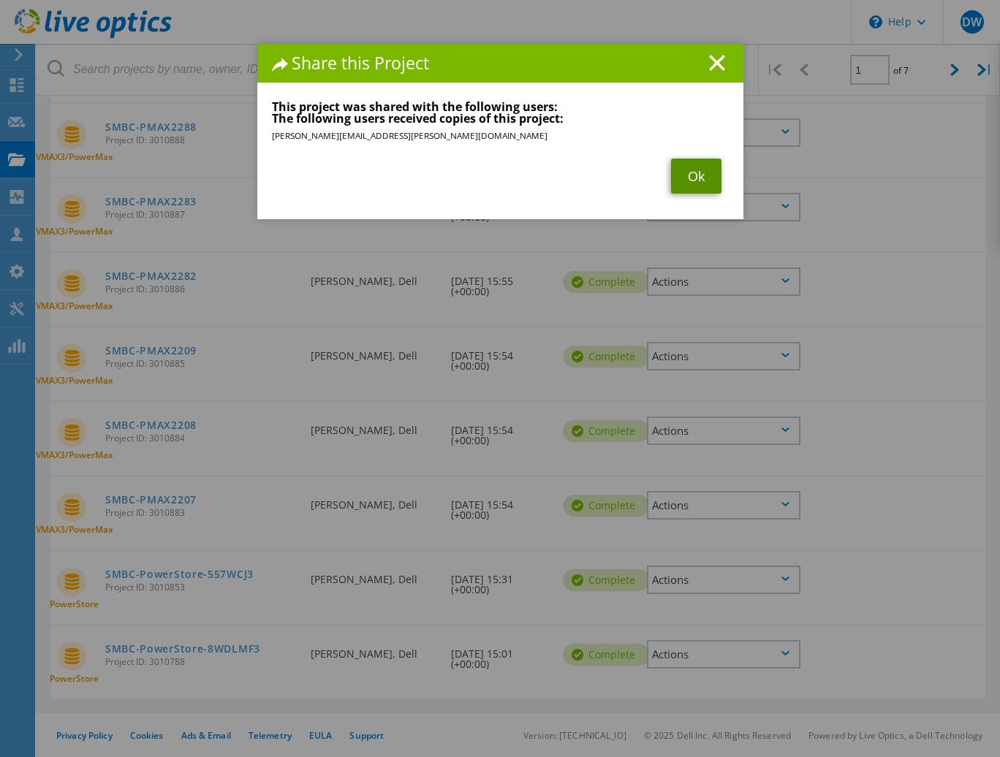
click at [701, 173] on link "Ok" at bounding box center [696, 176] width 50 height 35
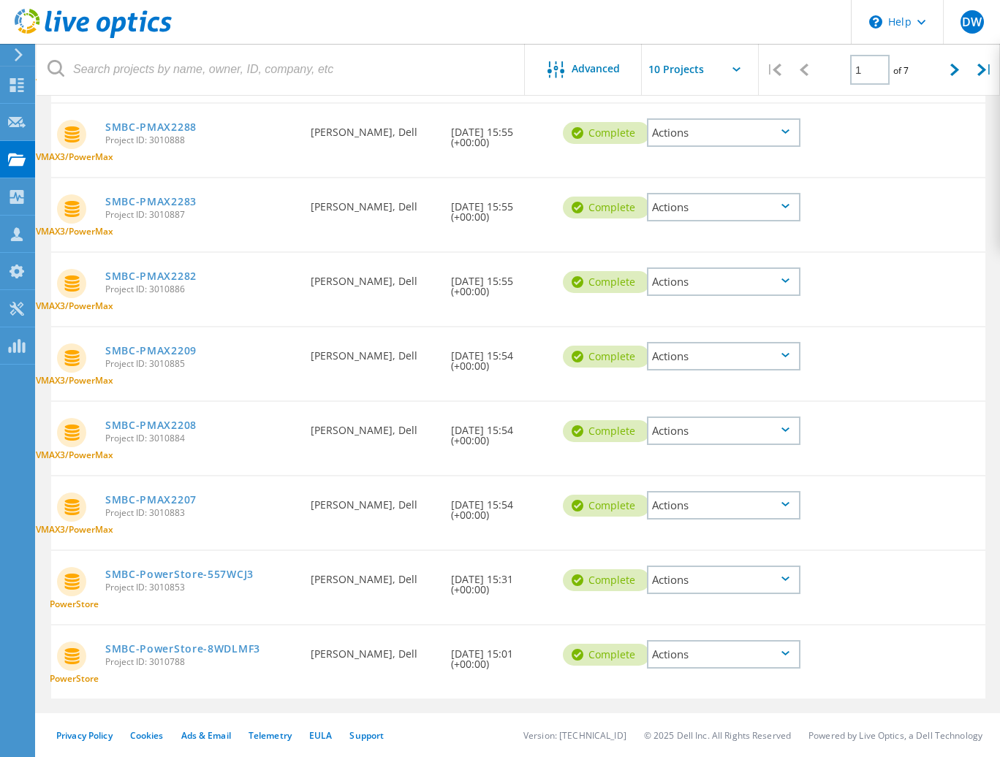
click at [790, 654] on icon at bounding box center [786, 653] width 8 height 4
click at [715, 650] on div "Share" at bounding box center [724, 654] width 151 height 23
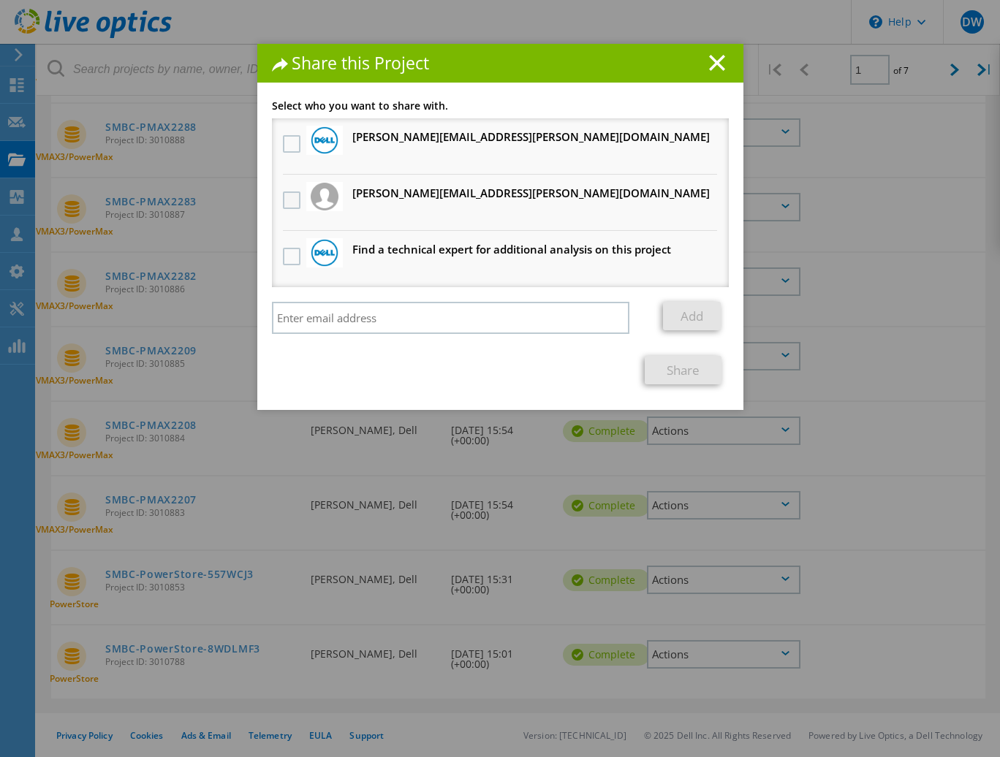
click at [284, 199] on label at bounding box center [293, 201] width 21 height 18
click at [0, 0] on input "checkbox" at bounding box center [0, 0] width 0 height 0
click at [668, 362] on link "Share" at bounding box center [683, 370] width 77 height 29
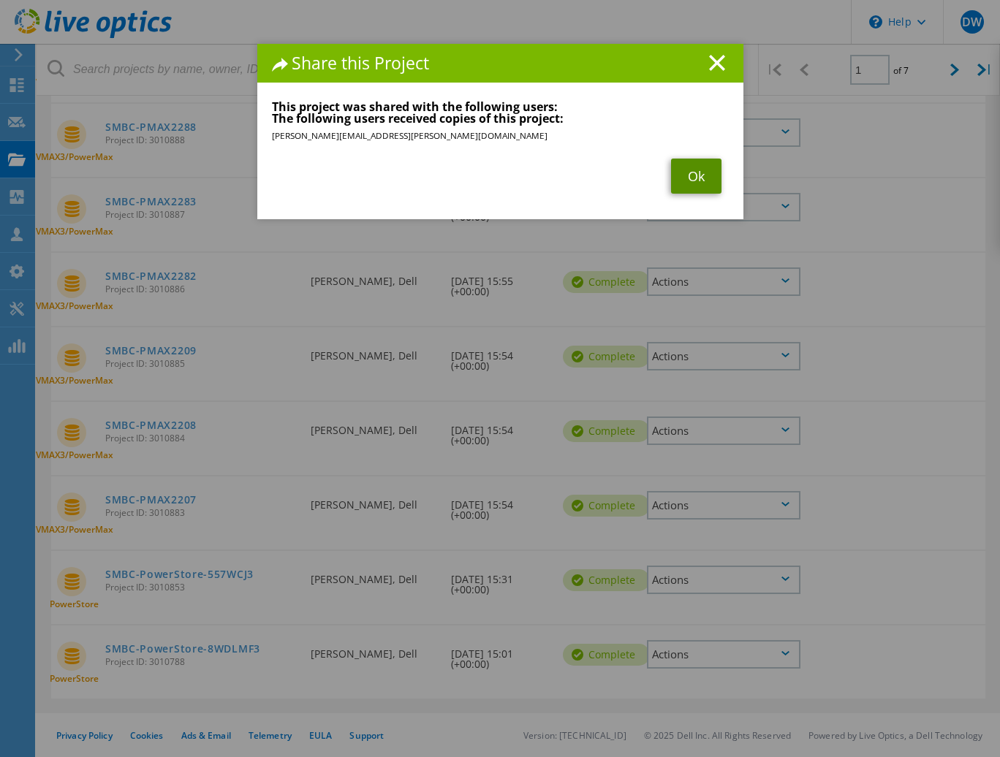
click at [691, 182] on link "Ok" at bounding box center [696, 176] width 50 height 35
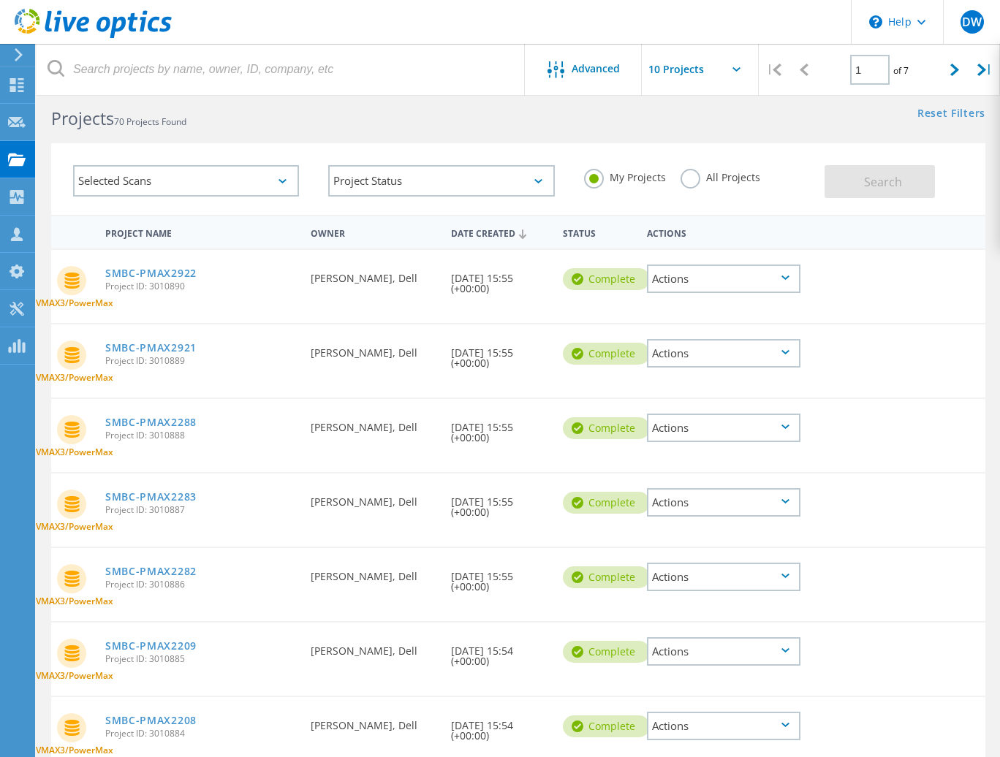
scroll to position [0, 0]
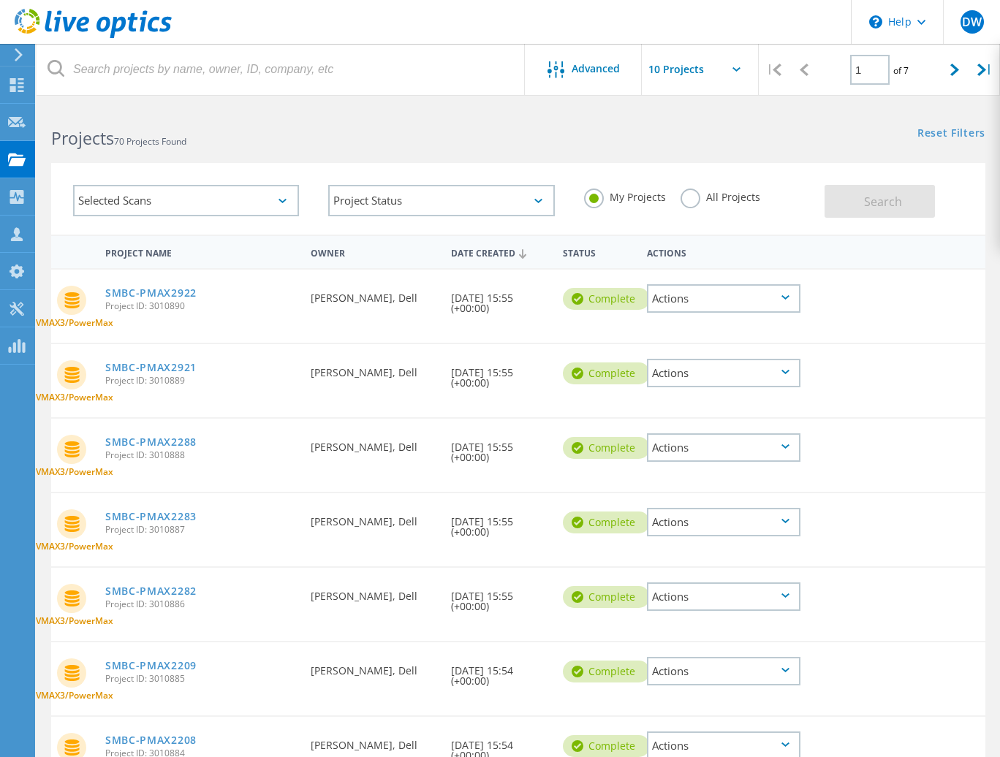
click at [692, 201] on label "All Projects" at bounding box center [721, 196] width 80 height 14
click at [0, 0] on input "All Projects" at bounding box center [0, 0] width 0 height 0
click at [883, 198] on span "Search" at bounding box center [883, 202] width 38 height 16
click at [953, 72] on icon at bounding box center [955, 70] width 9 height 12
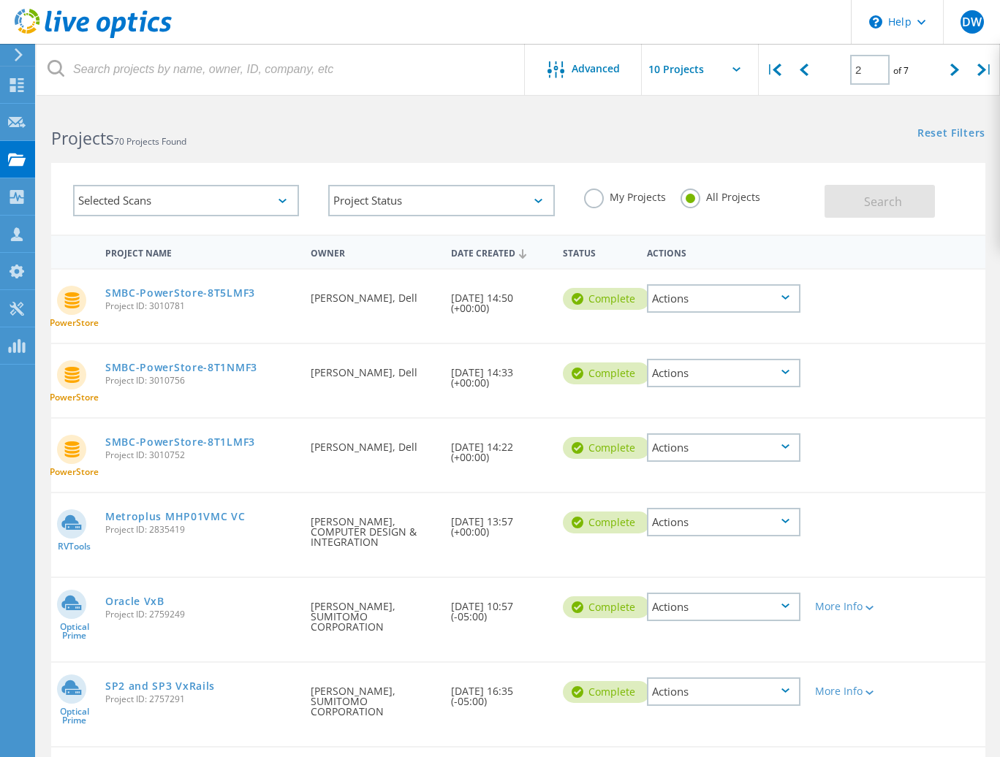
click at [788, 301] on div "Actions" at bounding box center [724, 298] width 154 height 29
click at [690, 299] on div "Share" at bounding box center [724, 298] width 151 height 23
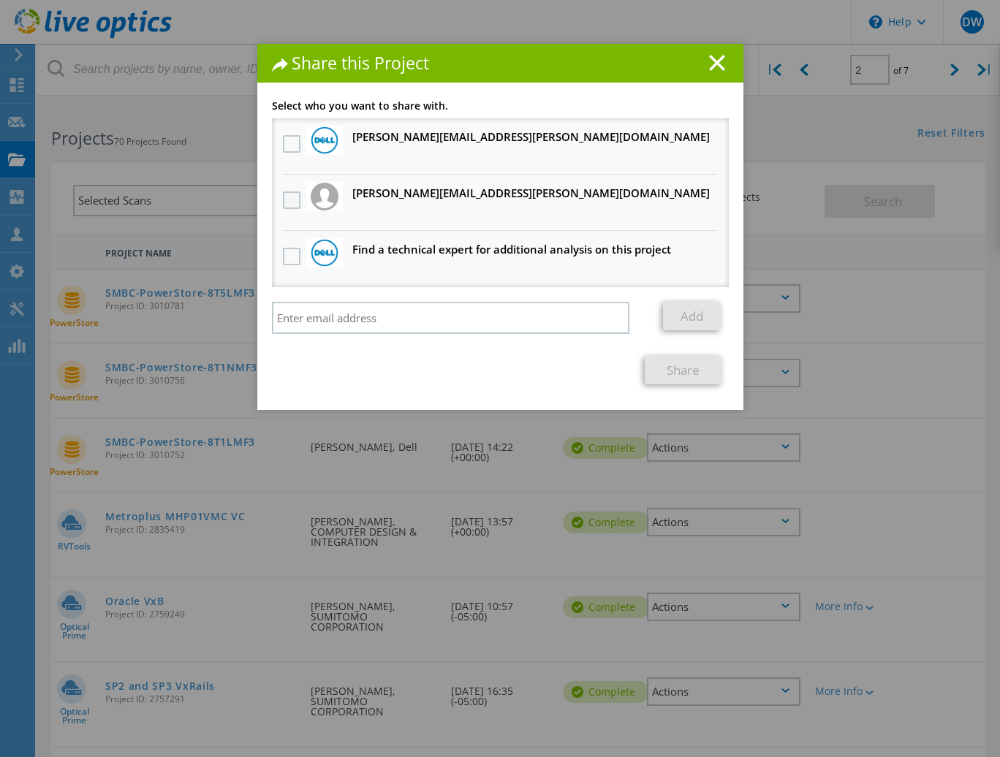
click at [290, 199] on label at bounding box center [293, 201] width 21 height 18
click at [0, 0] on input "checkbox" at bounding box center [0, 0] width 0 height 0
click at [682, 365] on link "Share" at bounding box center [683, 370] width 77 height 29
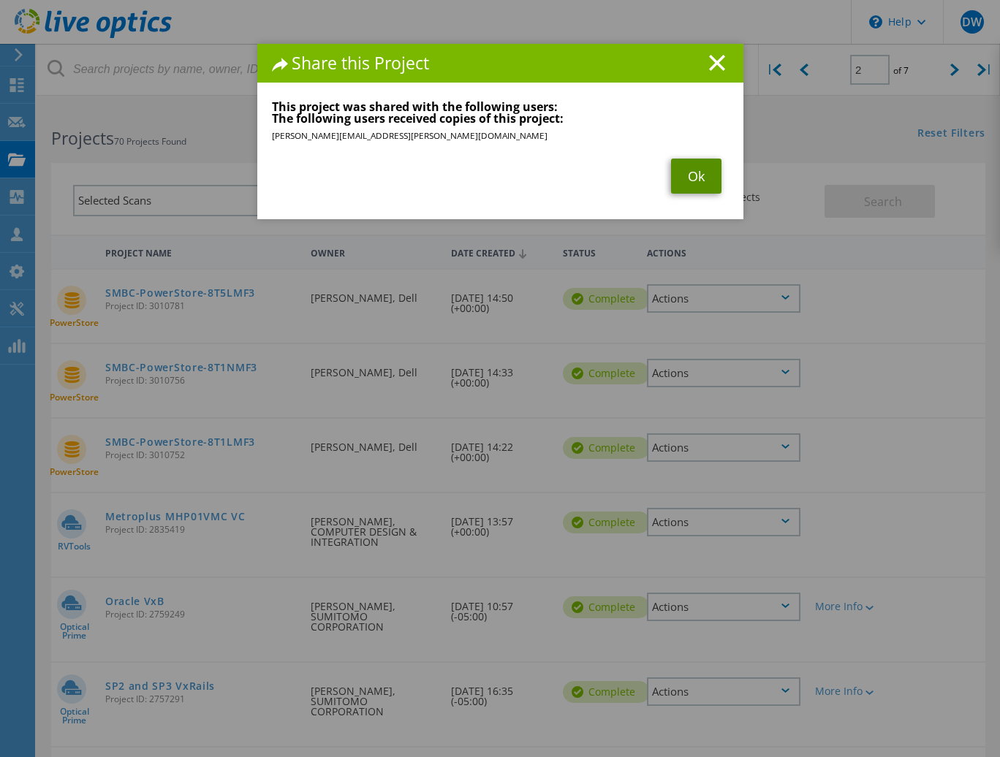
click at [688, 179] on link "Ok" at bounding box center [696, 176] width 50 height 35
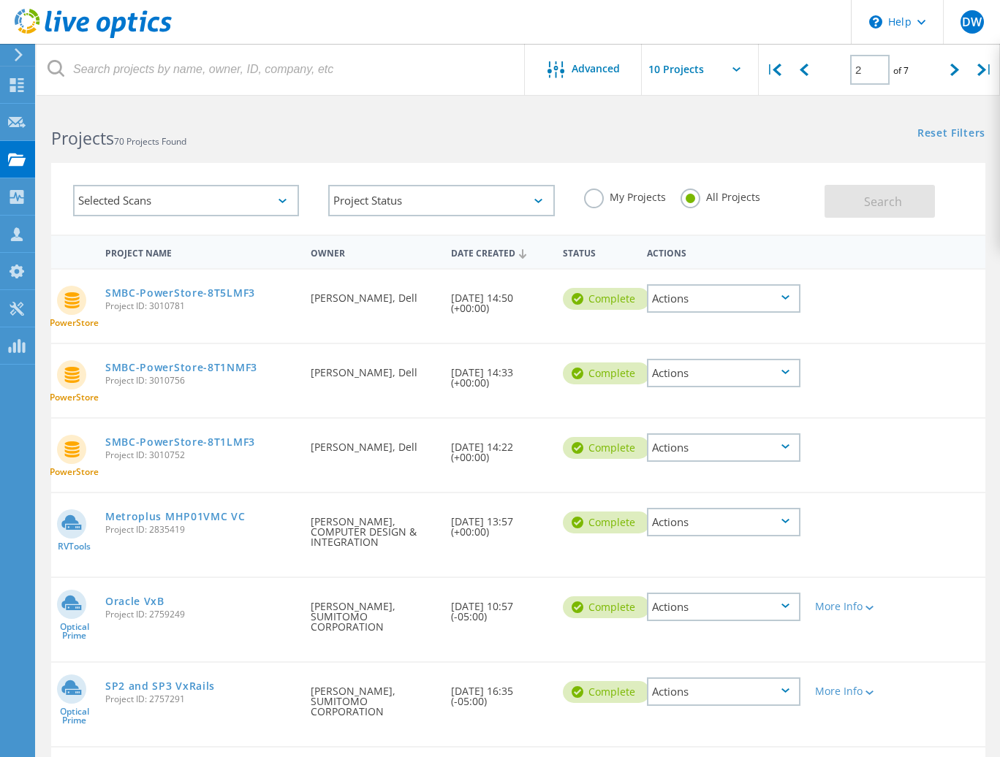
click at [785, 368] on div "Actions" at bounding box center [724, 373] width 154 height 29
click at [715, 371] on div "Share" at bounding box center [724, 373] width 151 height 23
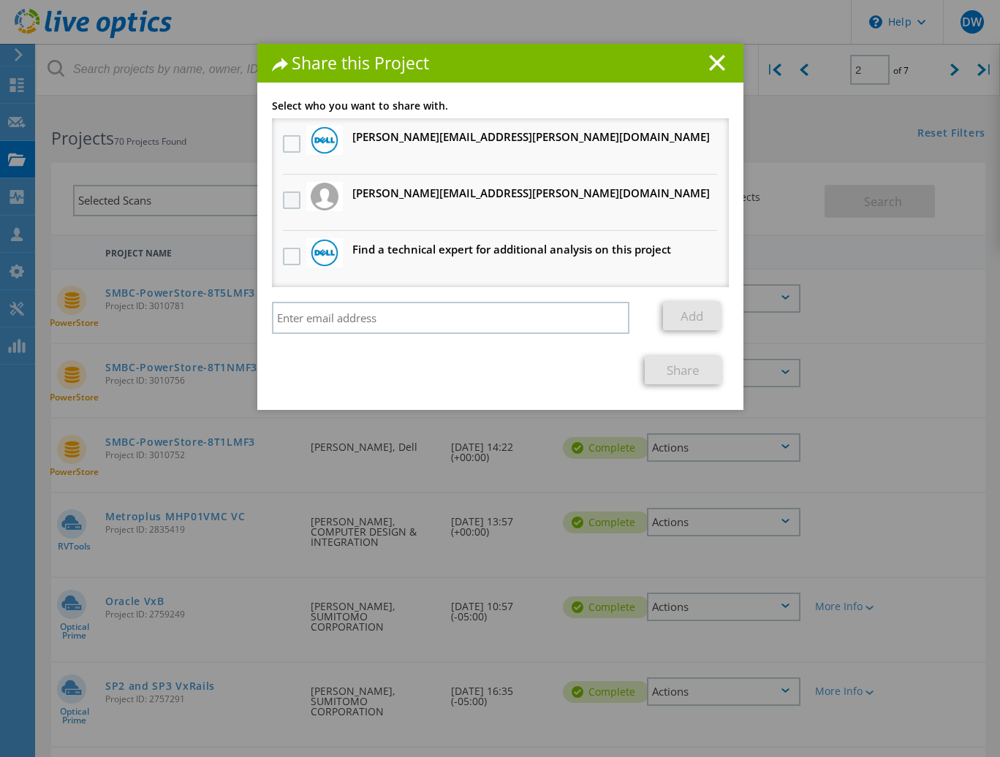
click at [284, 206] on label at bounding box center [293, 201] width 21 height 18
click at [0, 0] on input "checkbox" at bounding box center [0, 0] width 0 height 0
click at [664, 369] on link "Share" at bounding box center [683, 370] width 77 height 29
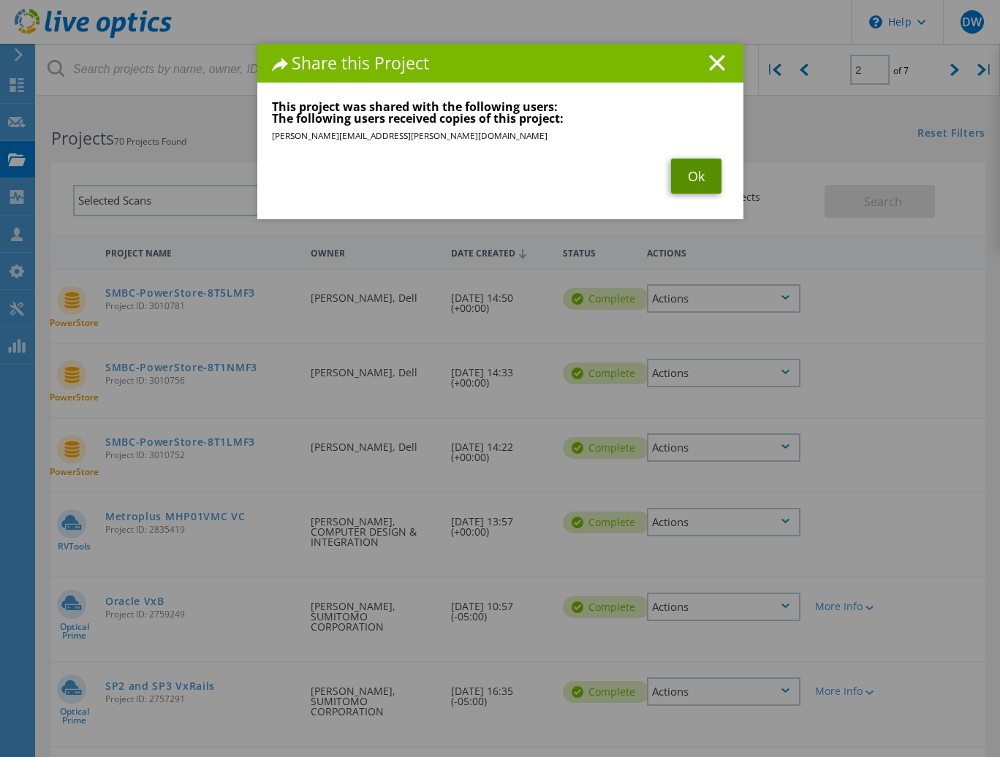
click at [698, 173] on link "Ok" at bounding box center [696, 176] width 50 height 35
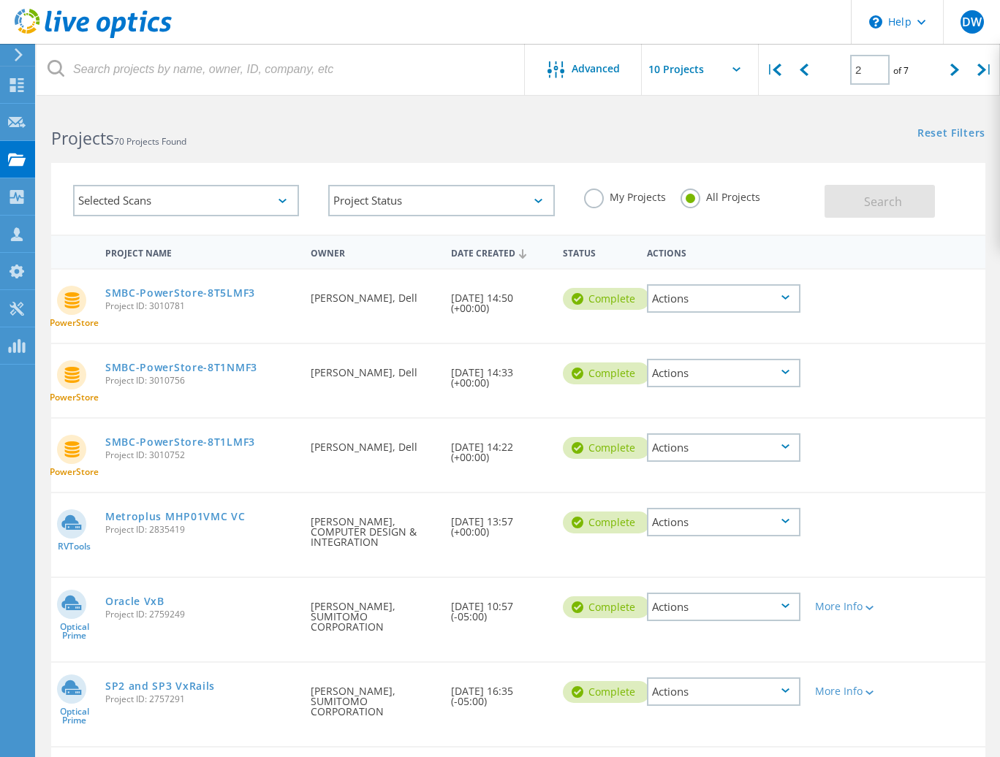
click at [786, 445] on icon at bounding box center [786, 447] width 8 height 4
click at [725, 444] on div "Share" at bounding box center [724, 448] width 151 height 23
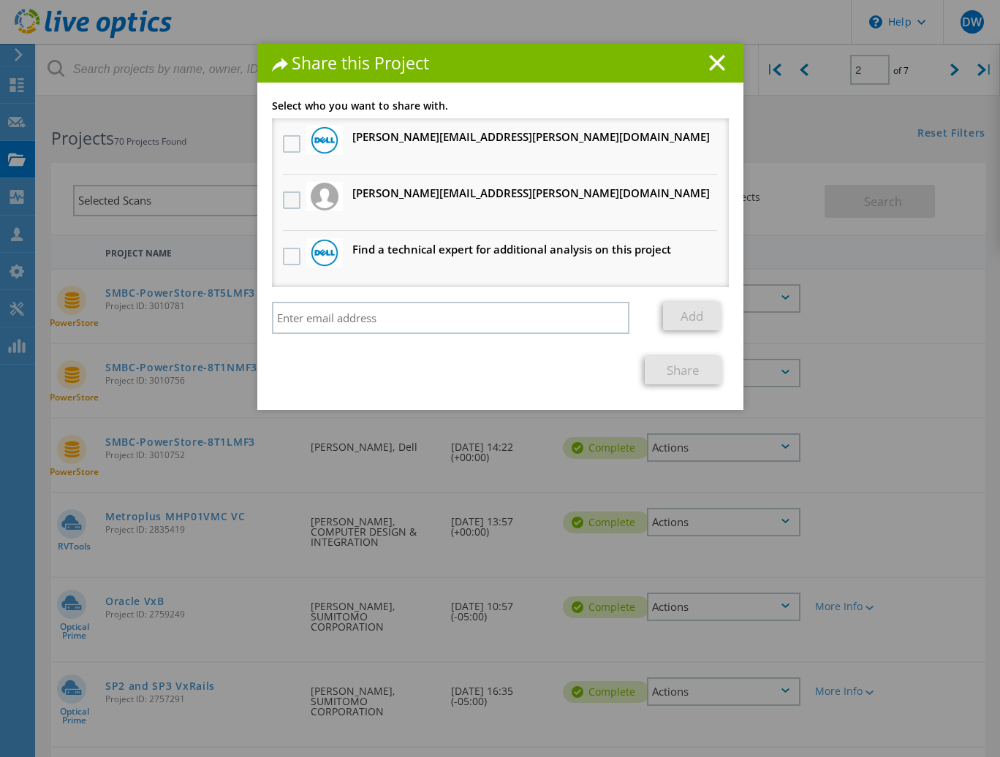
click at [285, 194] on label at bounding box center [293, 201] width 21 height 18
click at [0, 0] on input "checkbox" at bounding box center [0, 0] width 0 height 0
click at [686, 368] on link "Share" at bounding box center [683, 370] width 77 height 29
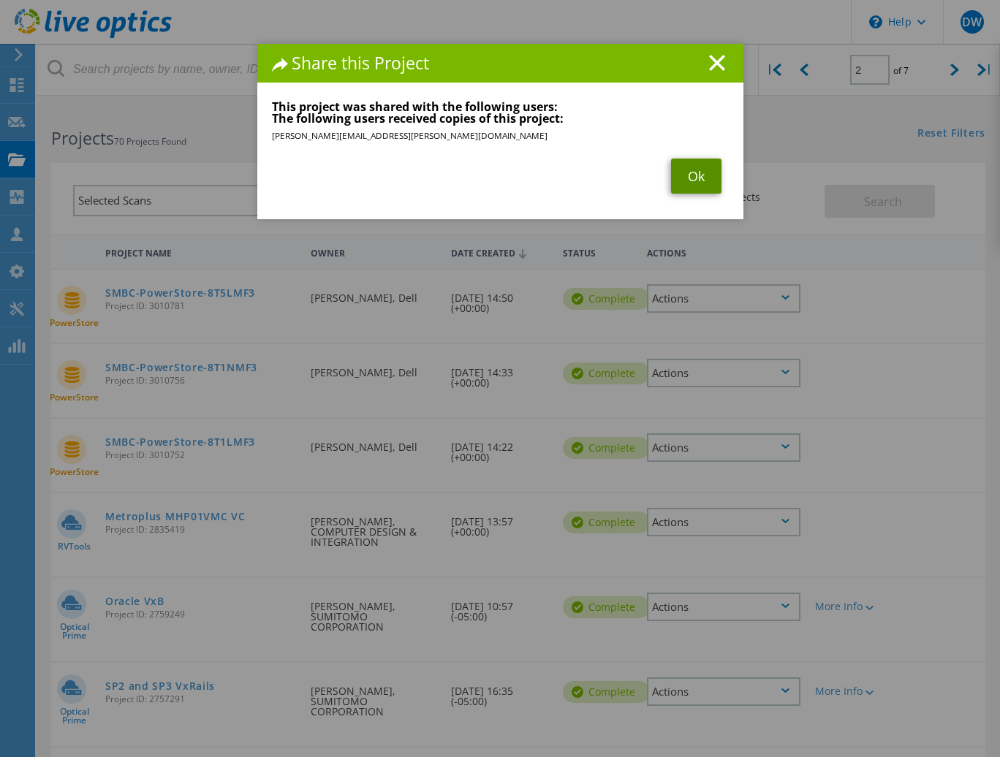
click at [689, 171] on link "Ok" at bounding box center [696, 176] width 50 height 35
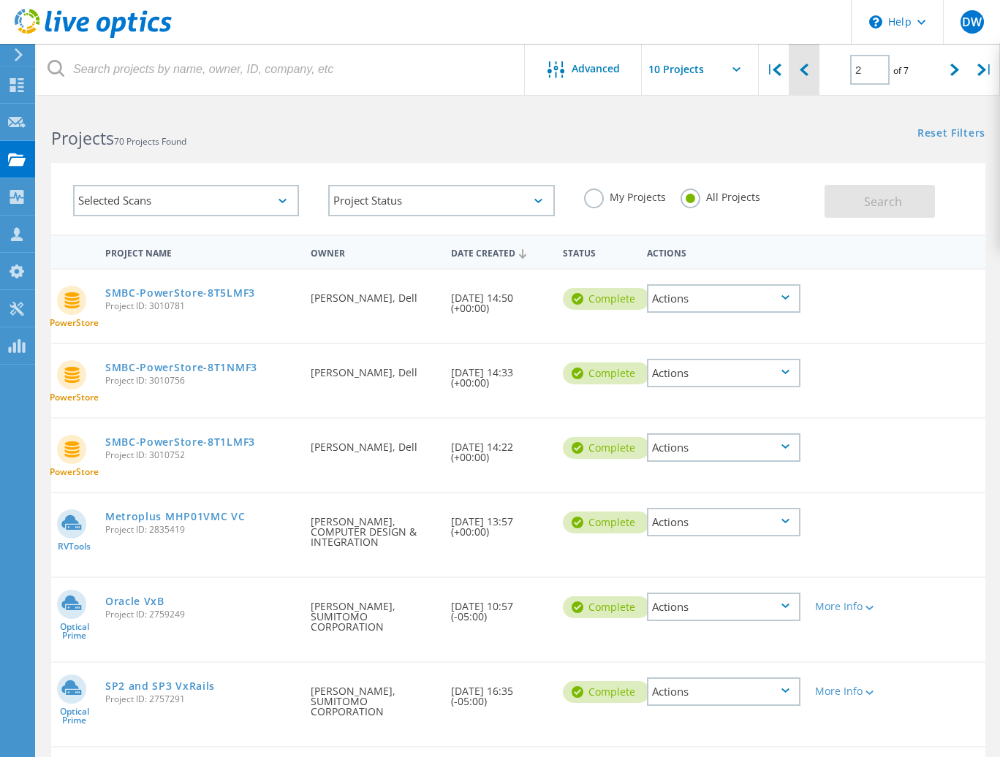
click at [809, 69] on div at bounding box center [804, 70] width 30 height 52
type input "1"
